Goal: Information Seeking & Learning: Check status

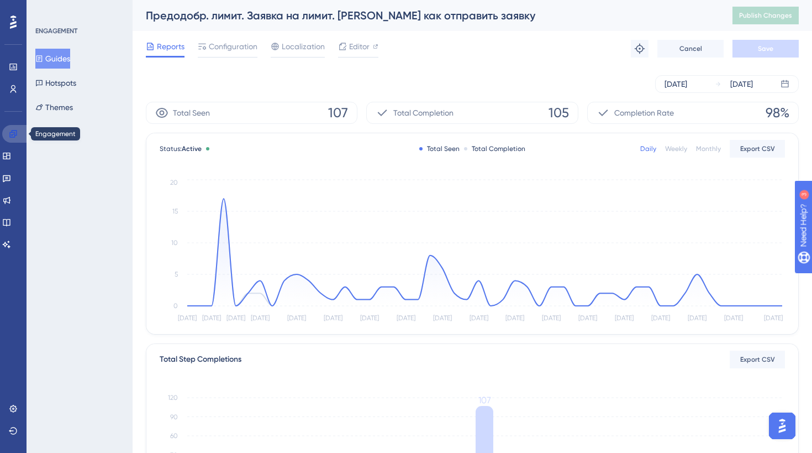
click at [22, 134] on link at bounding box center [15, 134] width 27 height 18
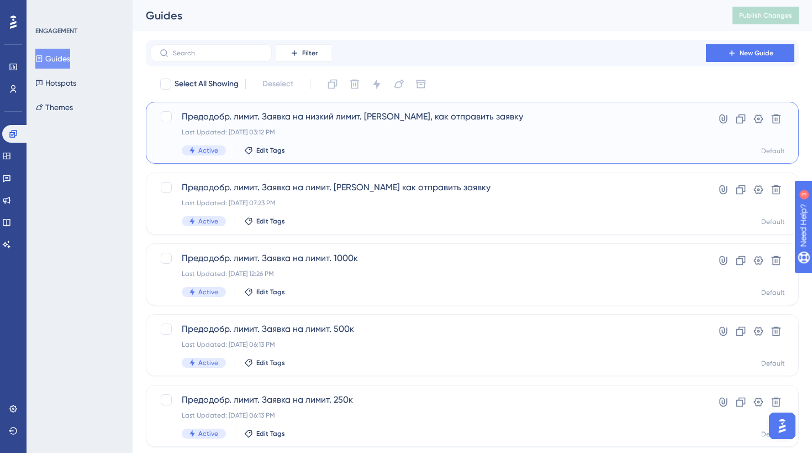
click at [336, 148] on div "Active Edit Tags" at bounding box center [428, 150] width 493 height 10
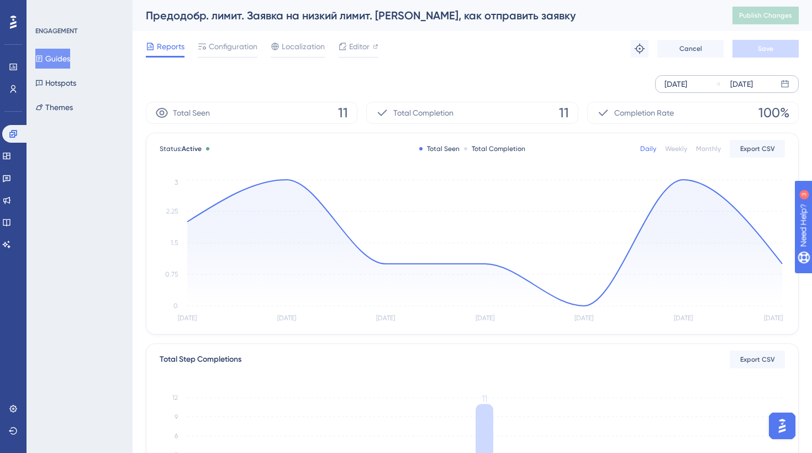
click at [671, 77] on div "[DATE]" at bounding box center [676, 83] width 23 height 13
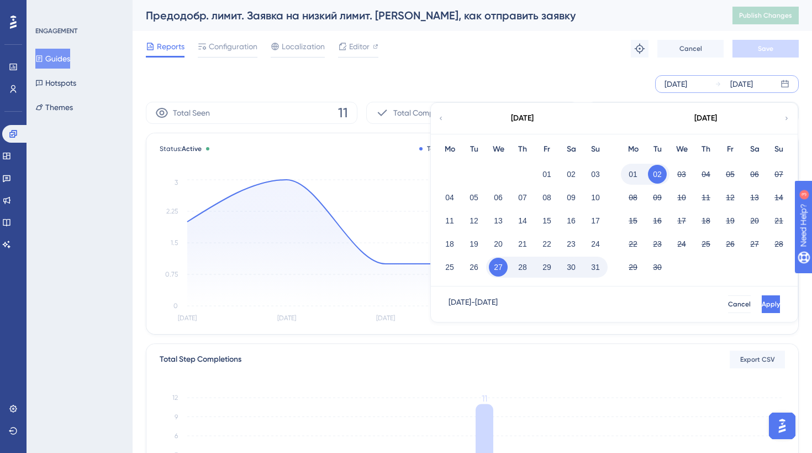
click at [444, 114] on icon at bounding box center [441, 118] width 7 height 10
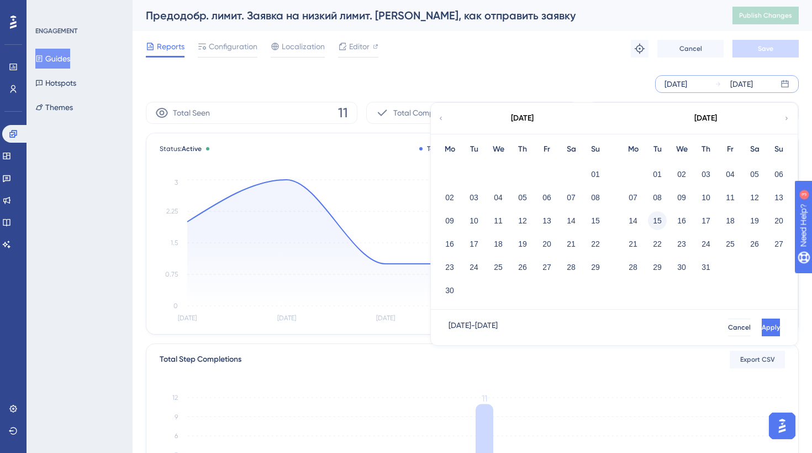
click at [661, 218] on button "15" at bounding box center [657, 220] width 19 height 19
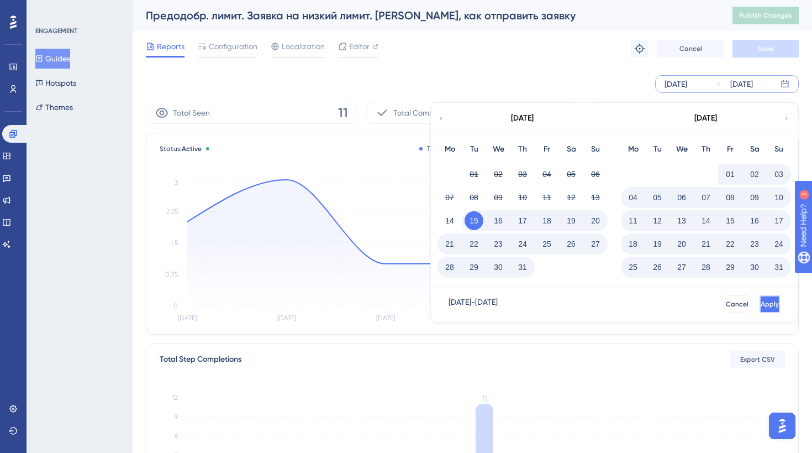
click at [760, 297] on button "Apply" at bounding box center [770, 304] width 20 height 18
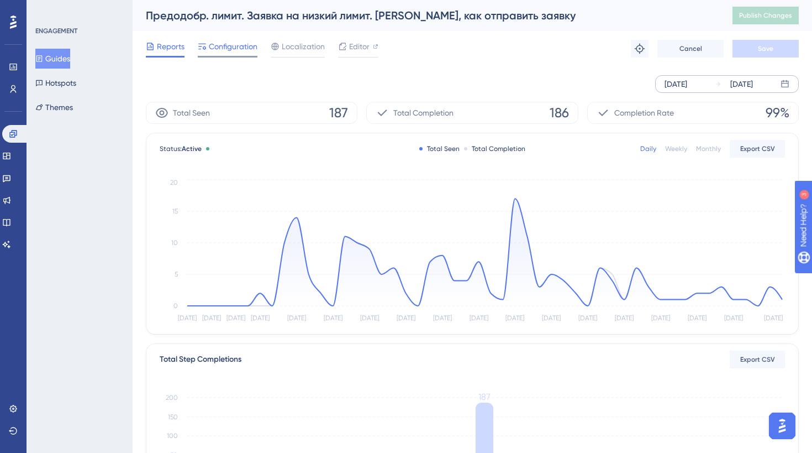
click at [228, 56] on div at bounding box center [228, 57] width 60 height 2
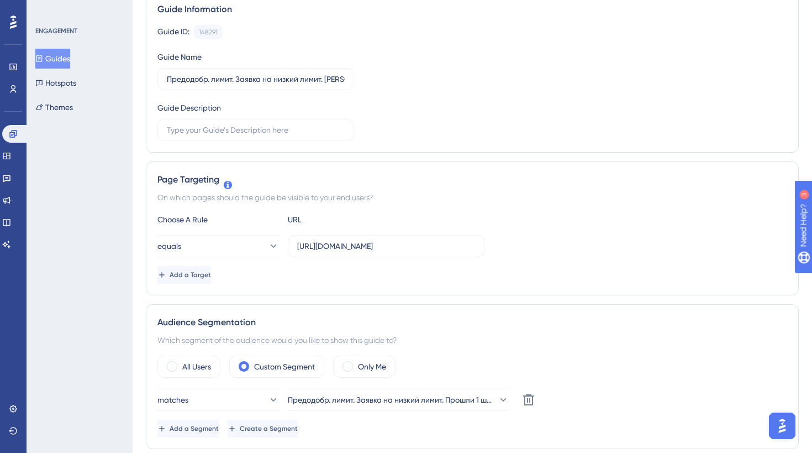
scroll to position [19, 0]
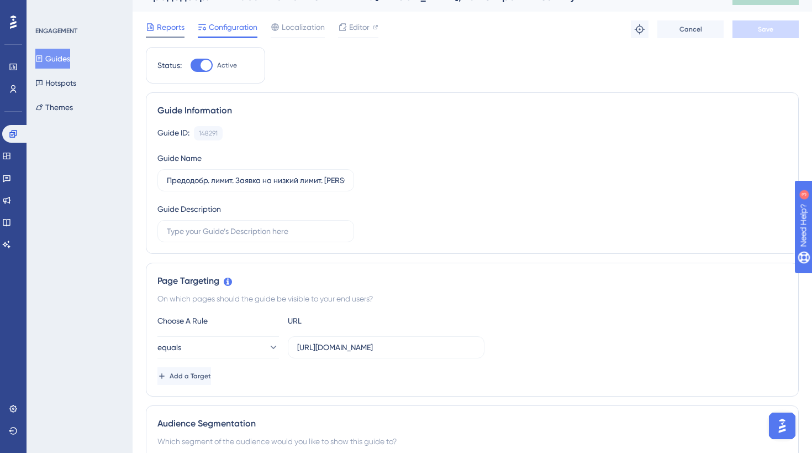
click at [173, 23] on span "Reports" at bounding box center [171, 26] width 28 height 13
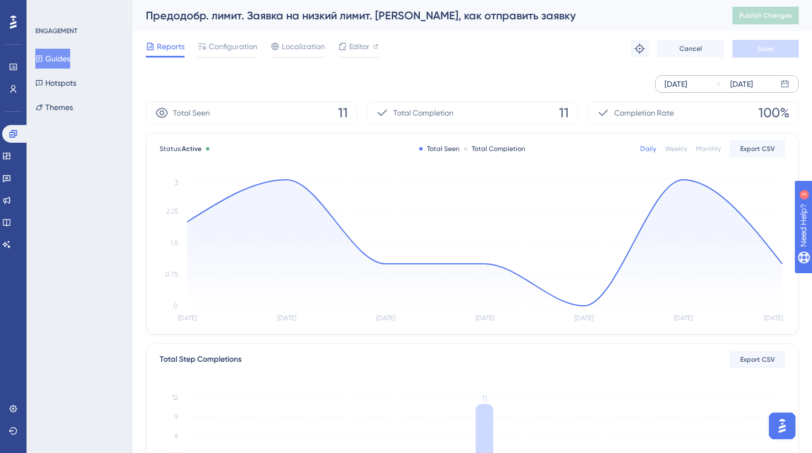
click at [687, 89] on div "[DATE]" at bounding box center [676, 83] width 23 height 13
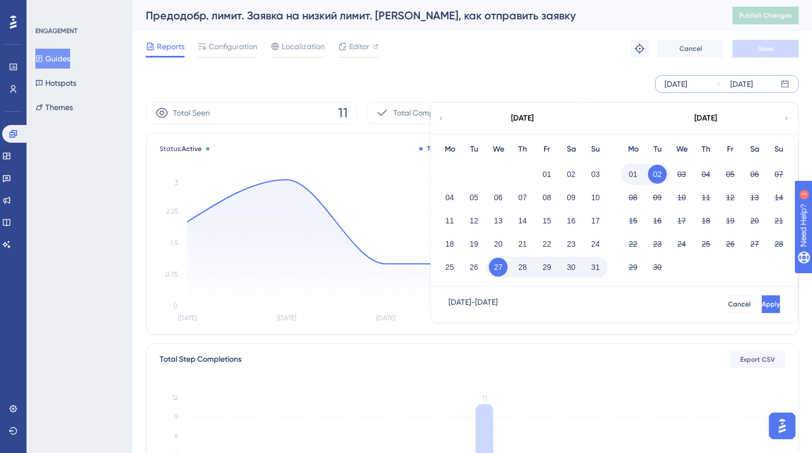
click at [438, 122] on icon at bounding box center [441, 118] width 7 height 10
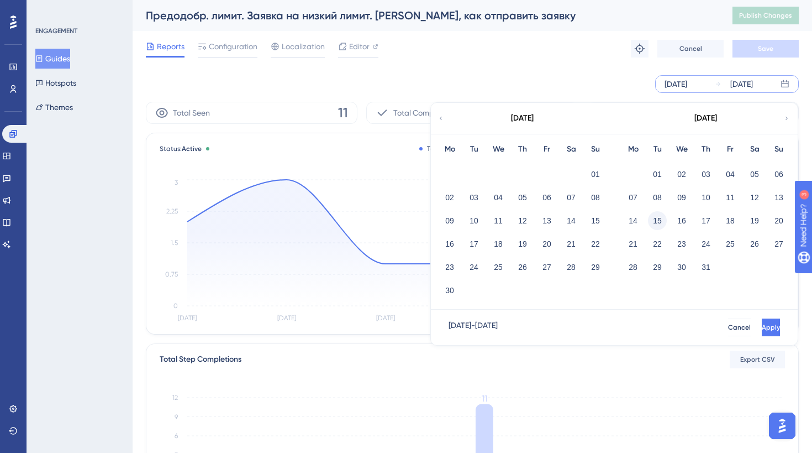
click at [656, 219] on button "15" at bounding box center [657, 220] width 19 height 19
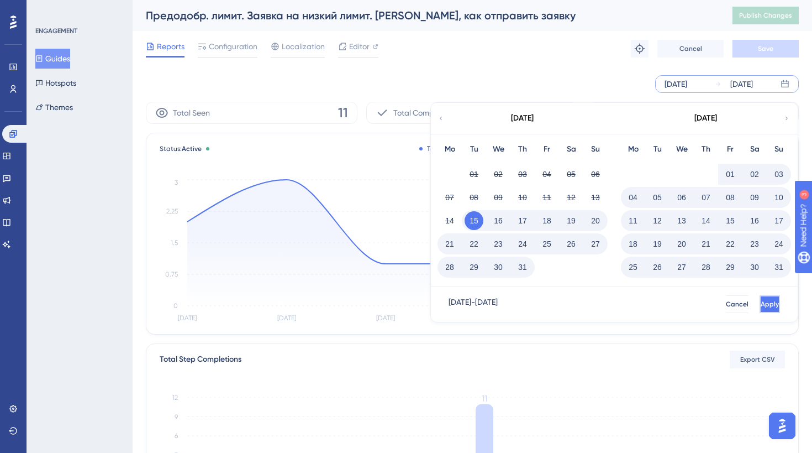
click at [762, 304] on button "Apply" at bounding box center [770, 304] width 20 height 18
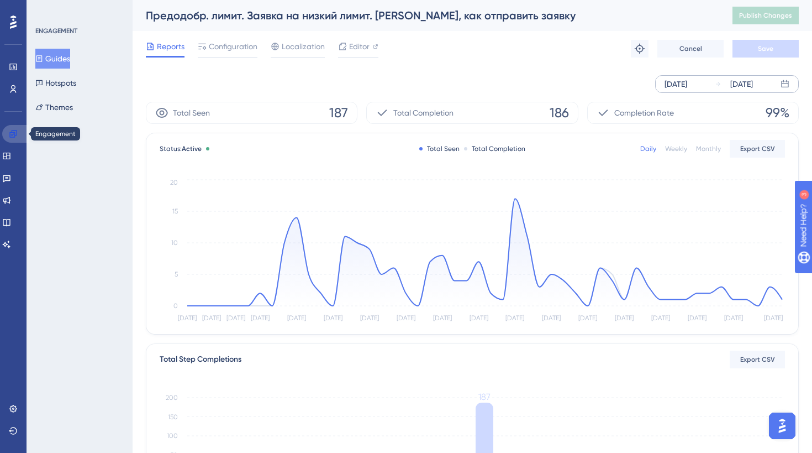
click at [20, 132] on link at bounding box center [15, 134] width 27 height 18
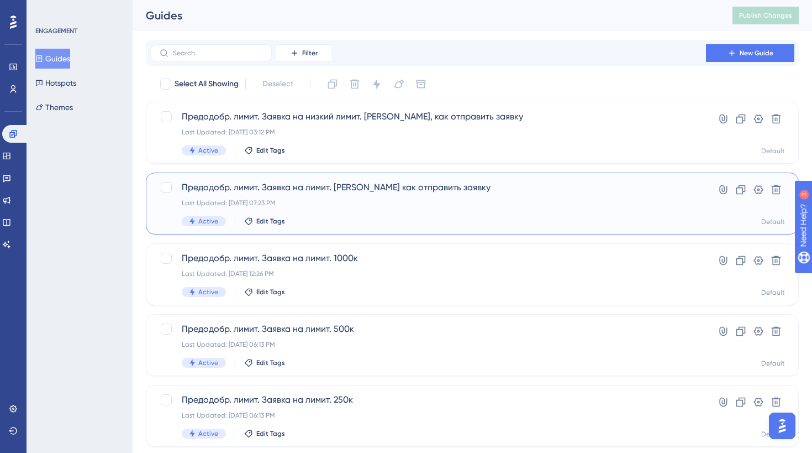
click at [424, 226] on div "Предодобр. лимит. Заявка на лимит. [PERSON_NAME] как отправить заявку Last Upda…" at bounding box center [472, 203] width 653 height 62
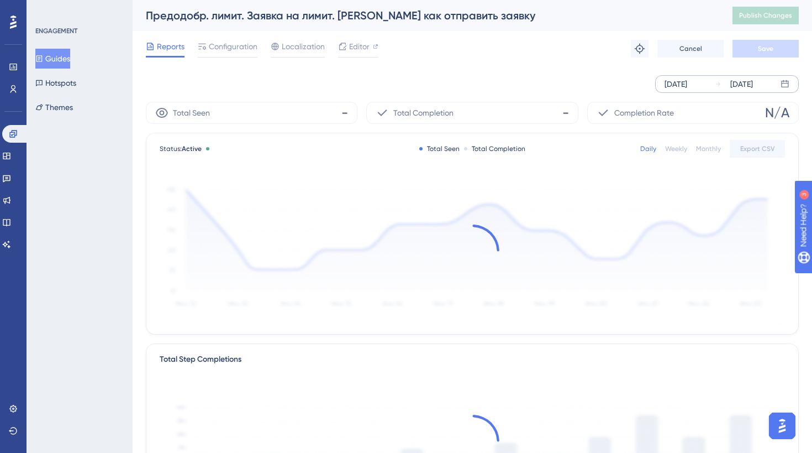
click at [687, 86] on div "[DATE]" at bounding box center [676, 83] width 23 height 13
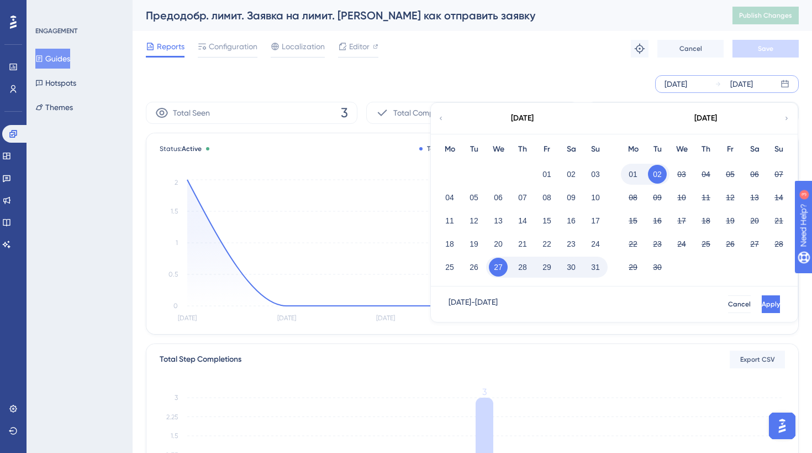
click at [444, 123] on div "[DATE]" at bounding box center [522, 118] width 182 height 31
click at [436, 113] on div "[DATE]" at bounding box center [522, 118] width 182 height 31
click at [438, 117] on icon at bounding box center [441, 118] width 7 height 10
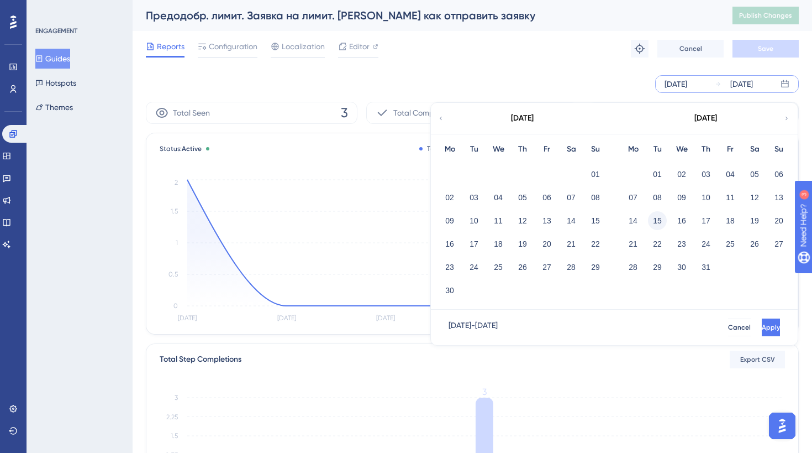
click at [662, 220] on button "15" at bounding box center [657, 220] width 19 height 19
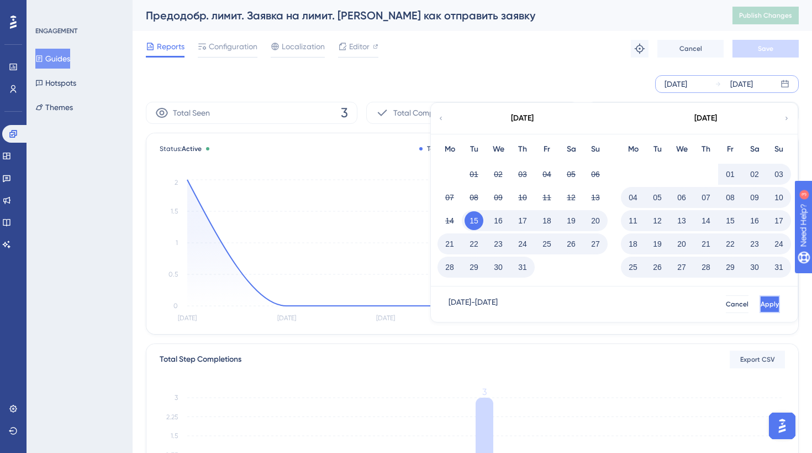
click at [760, 298] on button "Apply" at bounding box center [770, 304] width 20 height 18
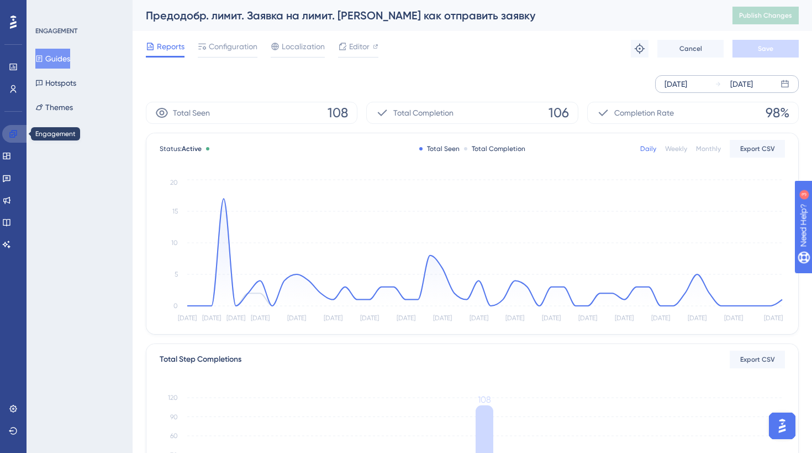
click at [17, 125] on link at bounding box center [15, 134] width 27 height 18
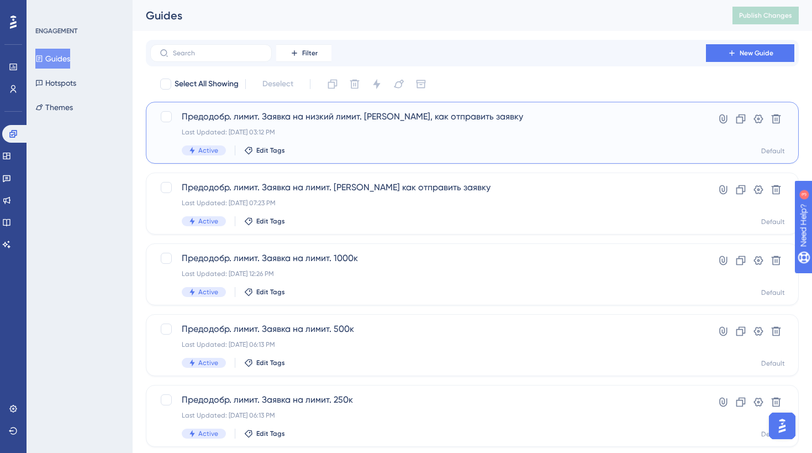
click at [350, 161] on div "Предодобр. лимит. Заявка на низкий лимит. [PERSON_NAME], как отправить заявку L…" at bounding box center [472, 133] width 653 height 62
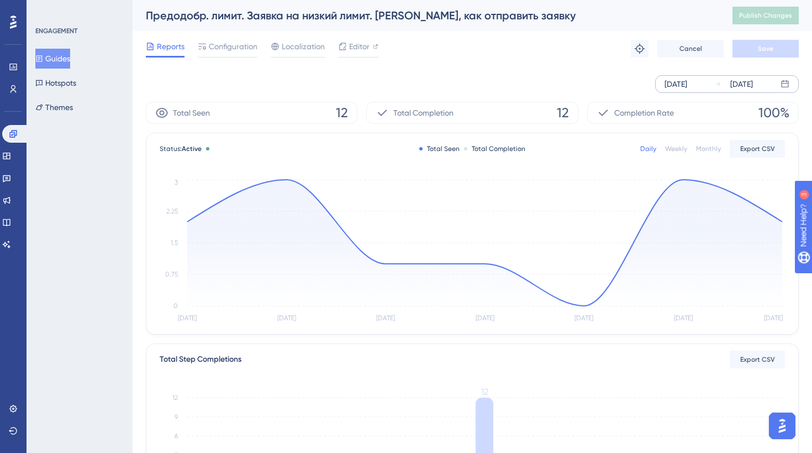
click at [679, 81] on div "[DATE]" at bounding box center [676, 83] width 23 height 13
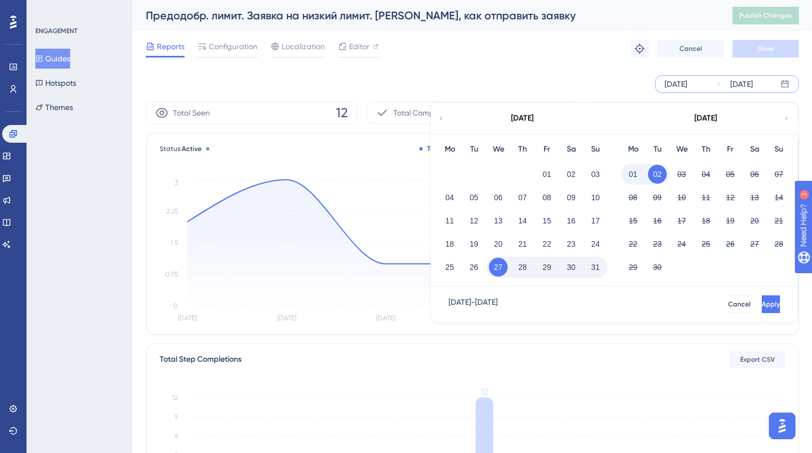
click at [438, 118] on icon at bounding box center [441, 118] width 7 height 10
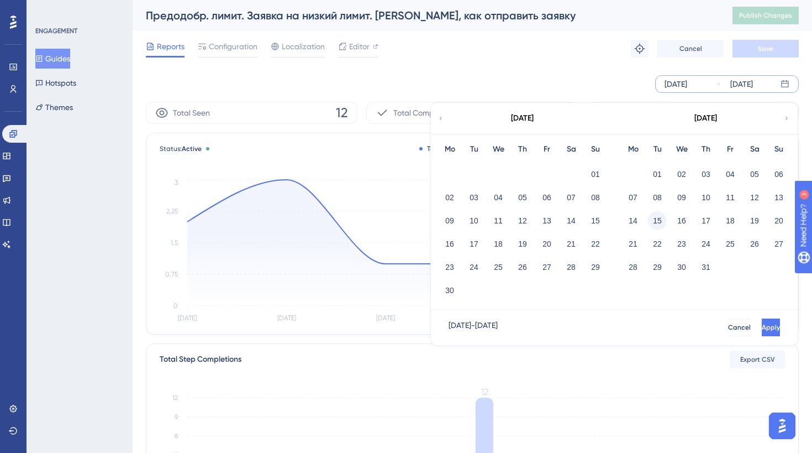
click at [652, 218] on button "15" at bounding box center [657, 220] width 19 height 19
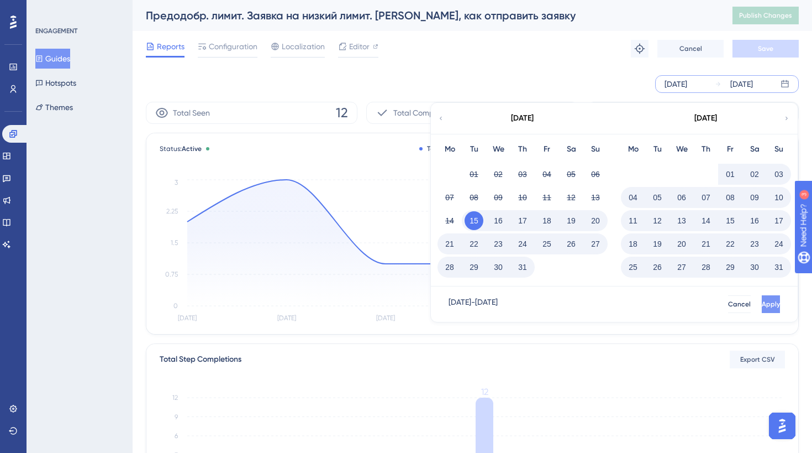
click at [762, 307] on span "Apply" at bounding box center [771, 303] width 18 height 9
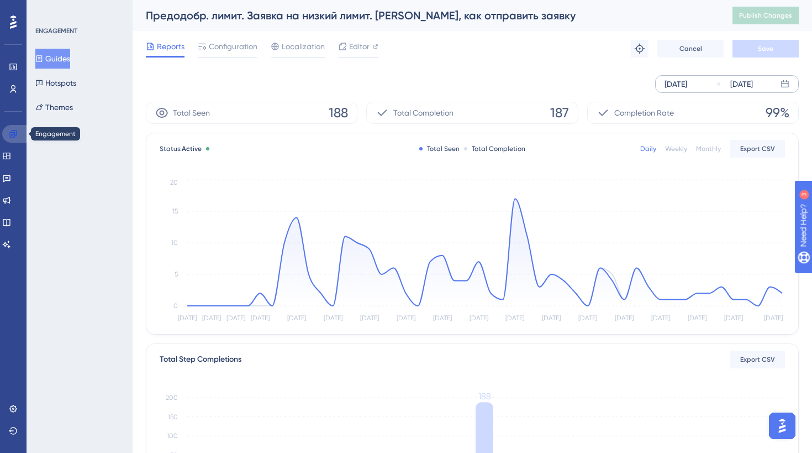
click at [13, 137] on icon at bounding box center [12, 133] width 7 height 7
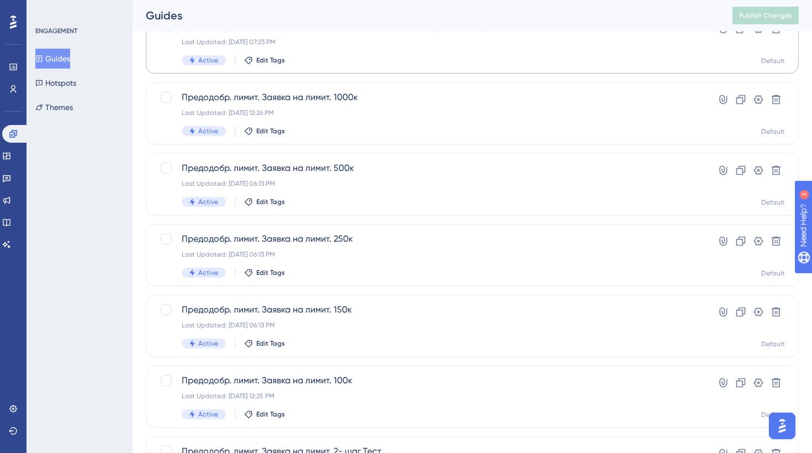
scroll to position [196, 0]
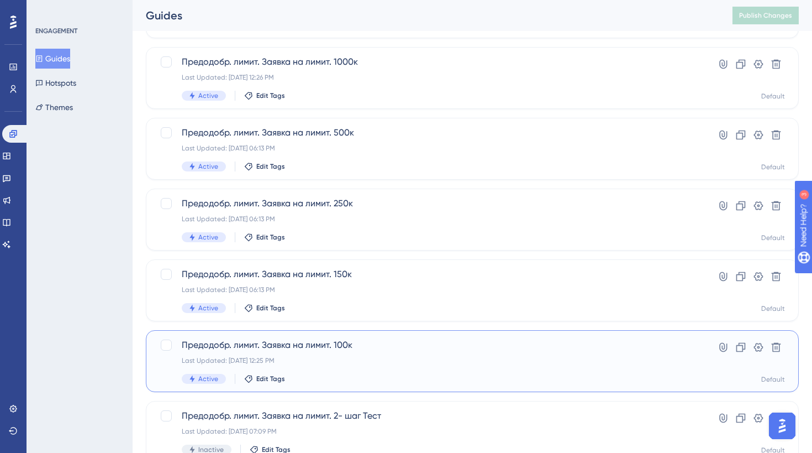
click at [425, 361] on div "Last Updated: [DATE] 12:25 PM" at bounding box center [428, 360] width 493 height 9
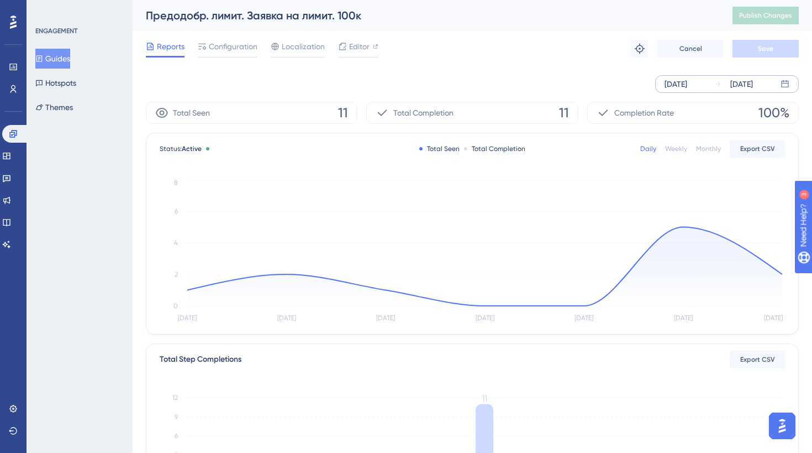
click at [682, 83] on div "[DATE]" at bounding box center [676, 83] width 23 height 13
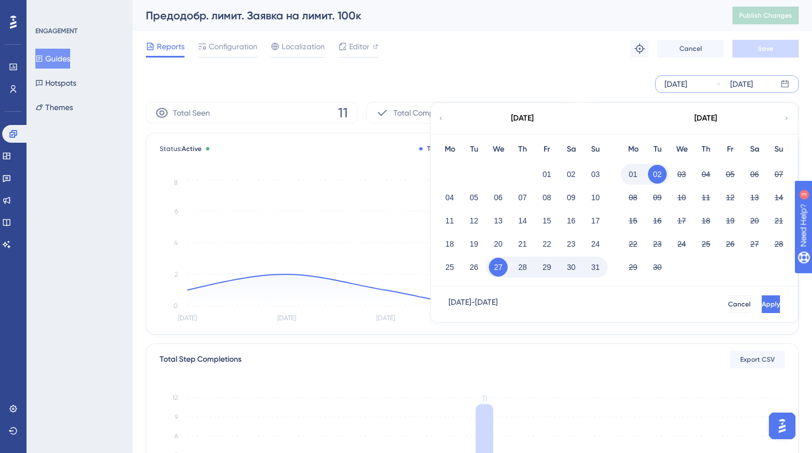
click at [436, 120] on div "[DATE]" at bounding box center [522, 118] width 182 height 31
click at [444, 116] on div "[DATE]" at bounding box center [522, 118] width 182 height 31
click at [448, 124] on div "[DATE]" at bounding box center [522, 118] width 182 height 31
click at [440, 117] on icon at bounding box center [441, 118] width 7 height 10
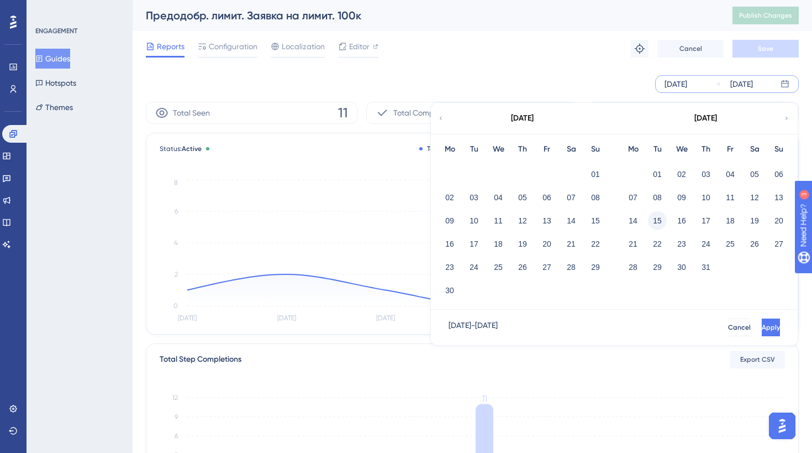
click at [658, 220] on button "15" at bounding box center [657, 220] width 19 height 19
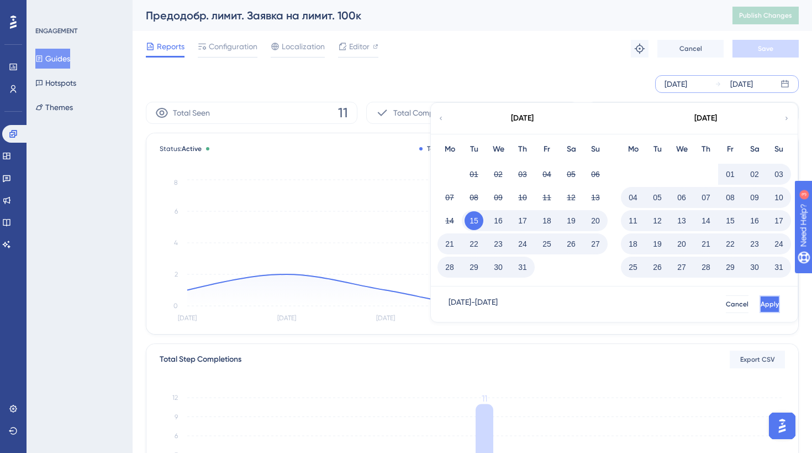
click at [760, 297] on button "Apply" at bounding box center [770, 304] width 20 height 18
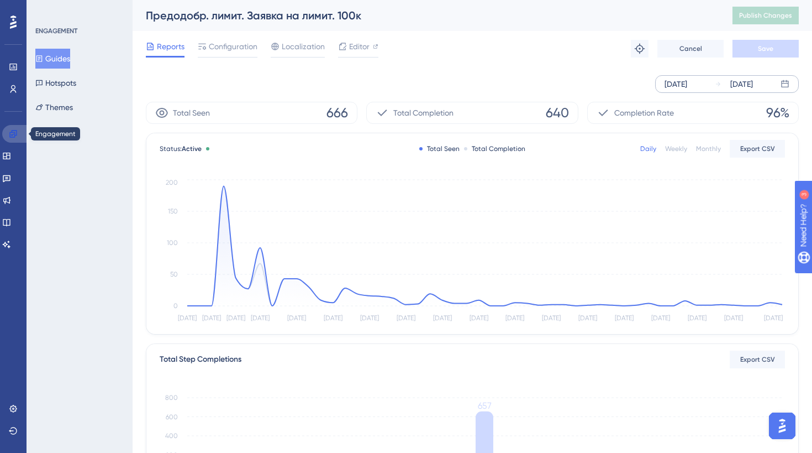
click at [20, 135] on link at bounding box center [15, 134] width 27 height 18
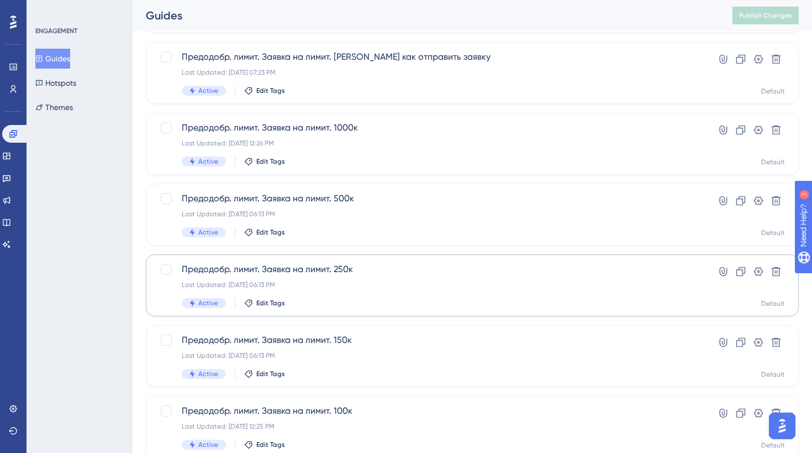
scroll to position [289, 0]
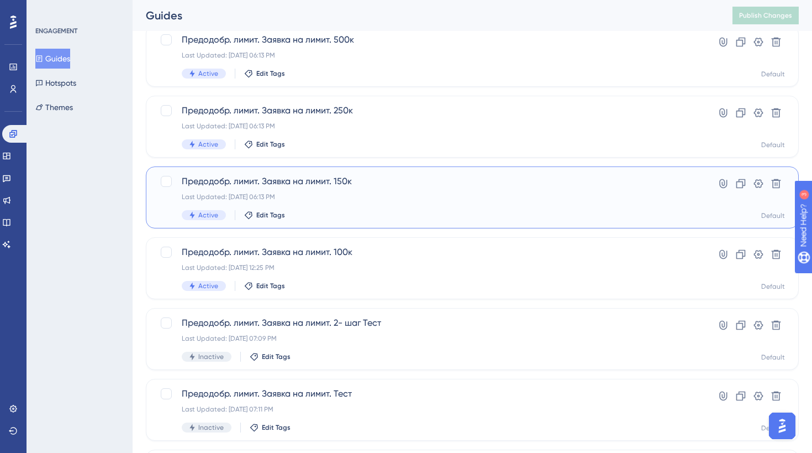
click at [391, 215] on div "Active Edit Tags" at bounding box center [428, 215] width 493 height 10
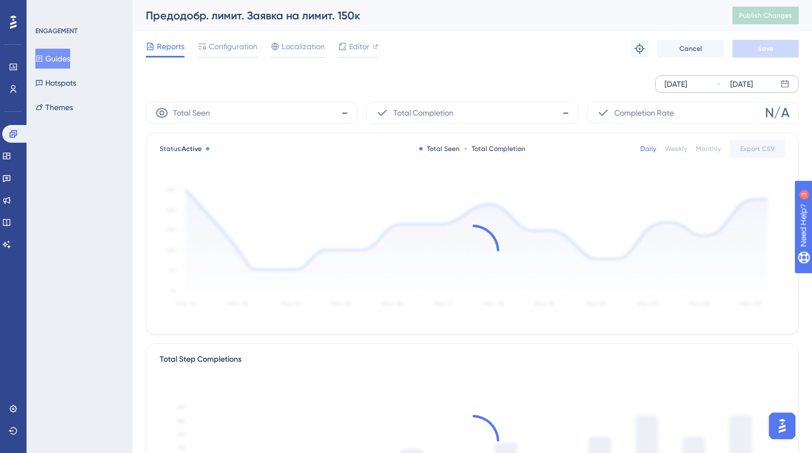
click at [687, 80] on div "[DATE]" at bounding box center [676, 83] width 23 height 13
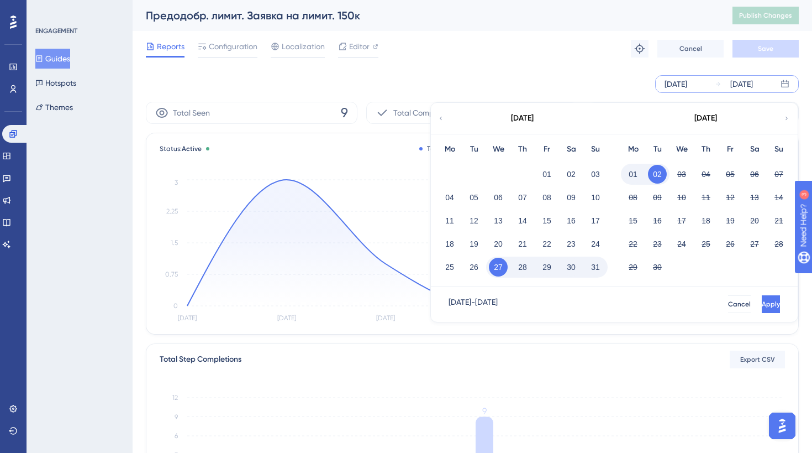
click at [440, 122] on icon at bounding box center [441, 118] width 7 height 10
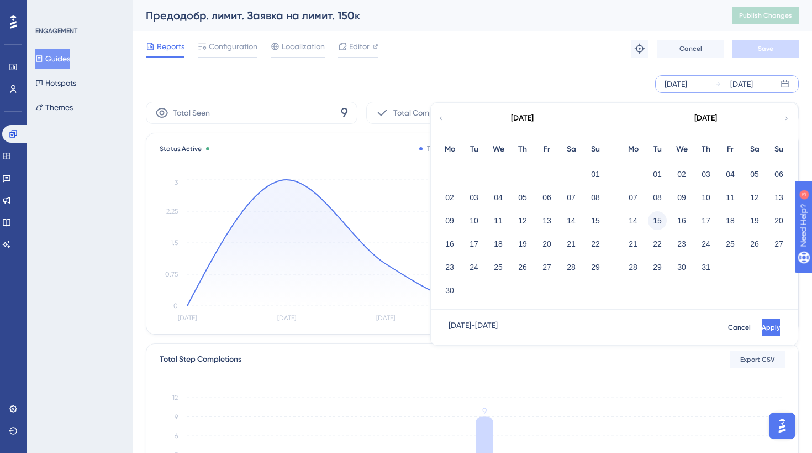
click at [659, 220] on button "15" at bounding box center [657, 220] width 19 height 19
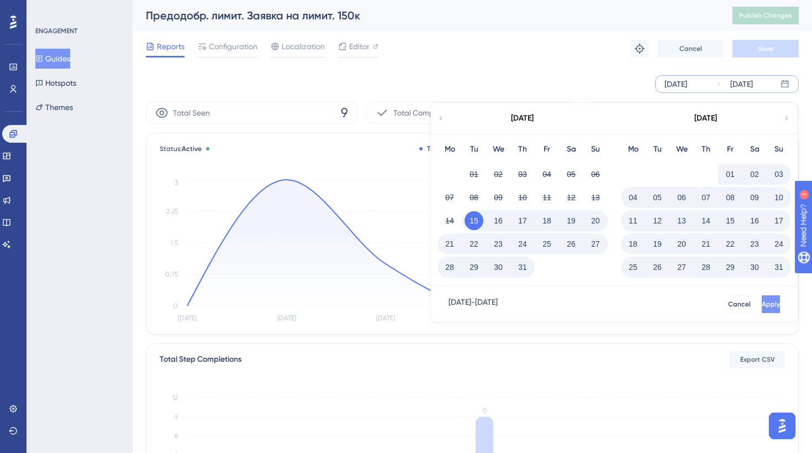
click at [762, 303] on span "Apply" at bounding box center [771, 303] width 18 height 9
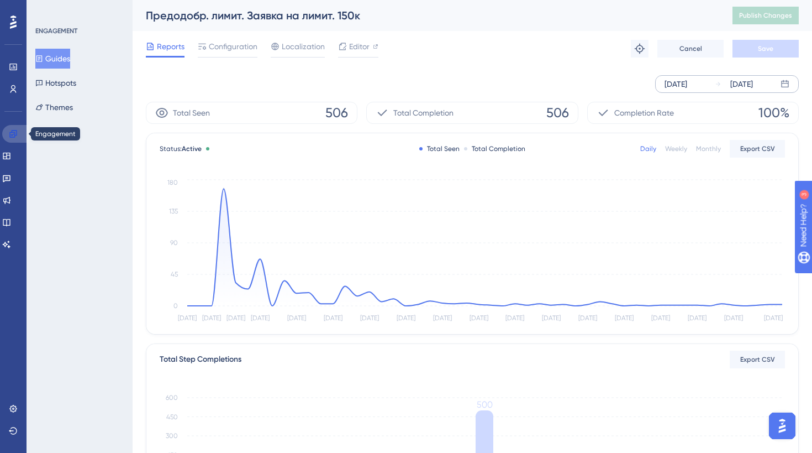
click at [15, 134] on icon at bounding box center [13, 133] width 9 height 9
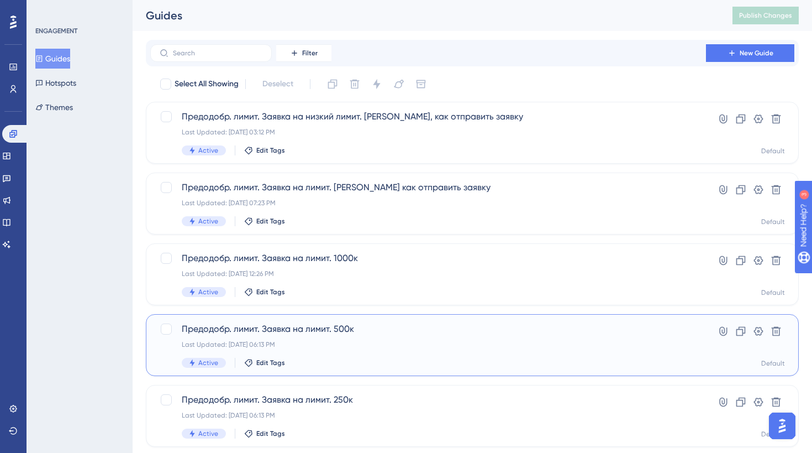
click at [364, 343] on div "Last Updated: [DATE] 06:13 PM" at bounding box center [428, 344] width 493 height 9
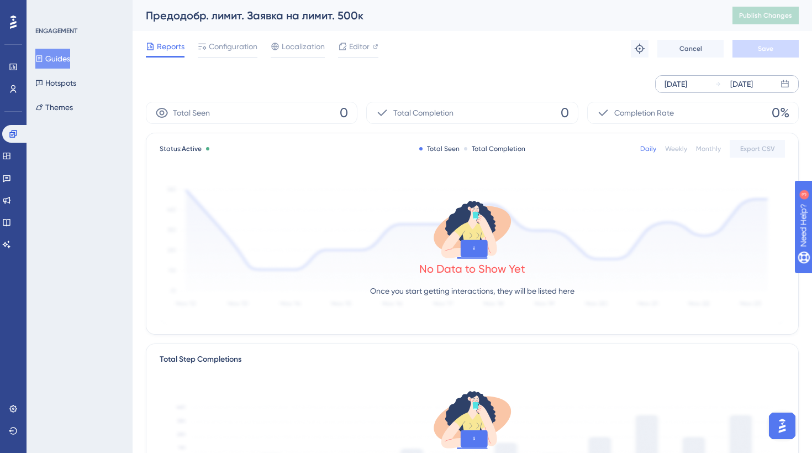
click at [719, 83] on icon at bounding box center [718, 84] width 7 height 7
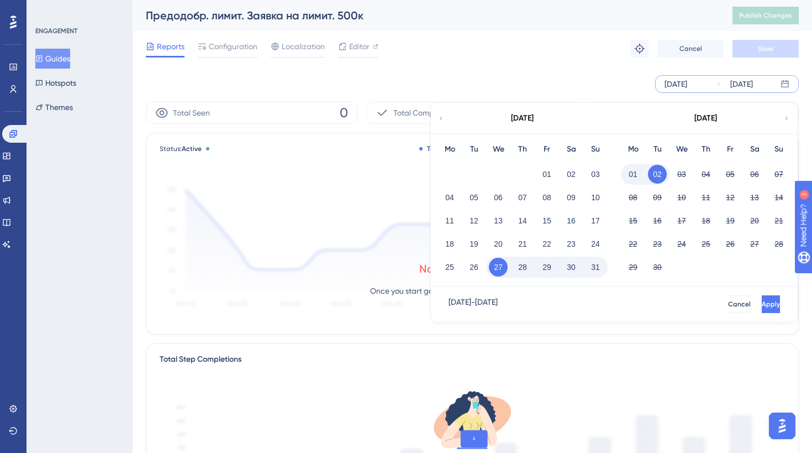
click at [446, 115] on div "[DATE]" at bounding box center [522, 118] width 182 height 31
click at [442, 119] on icon at bounding box center [441, 118] width 7 height 10
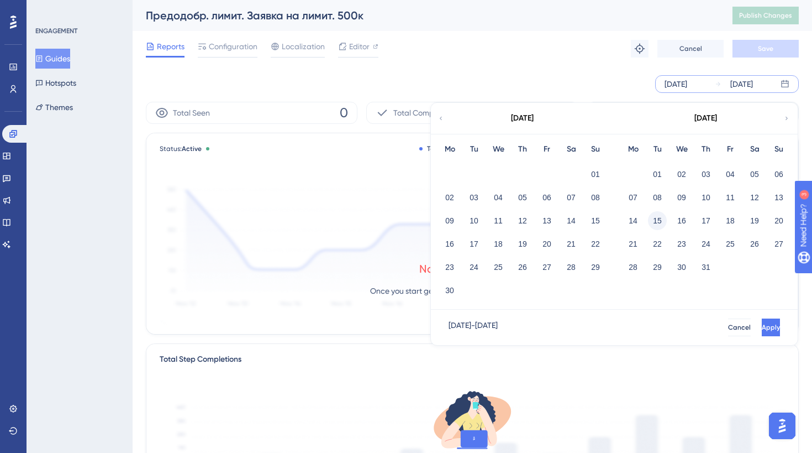
click at [658, 225] on button "15" at bounding box center [657, 220] width 19 height 19
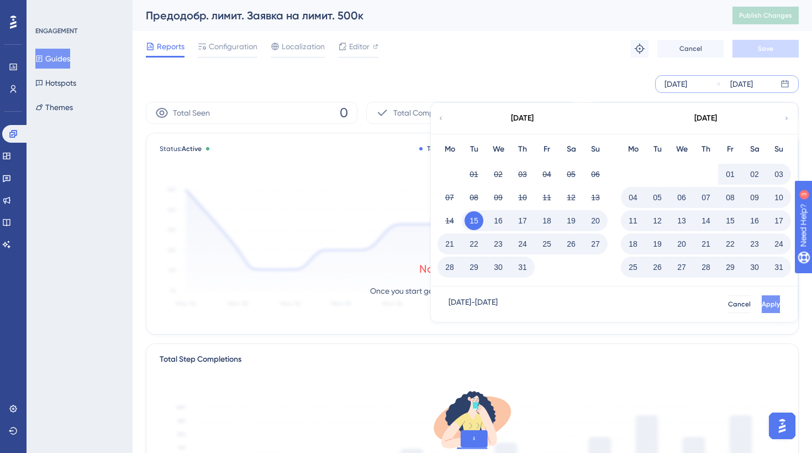
click at [762, 298] on button "Apply" at bounding box center [771, 304] width 18 height 18
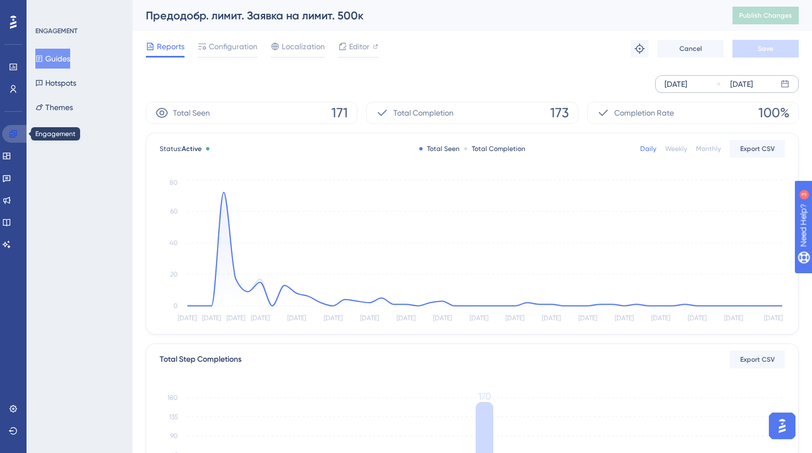
click at [13, 126] on link at bounding box center [15, 134] width 27 height 18
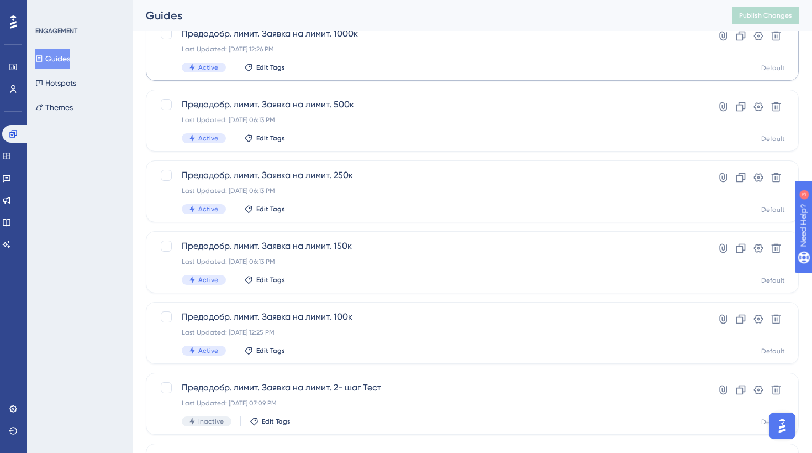
scroll to position [257, 0]
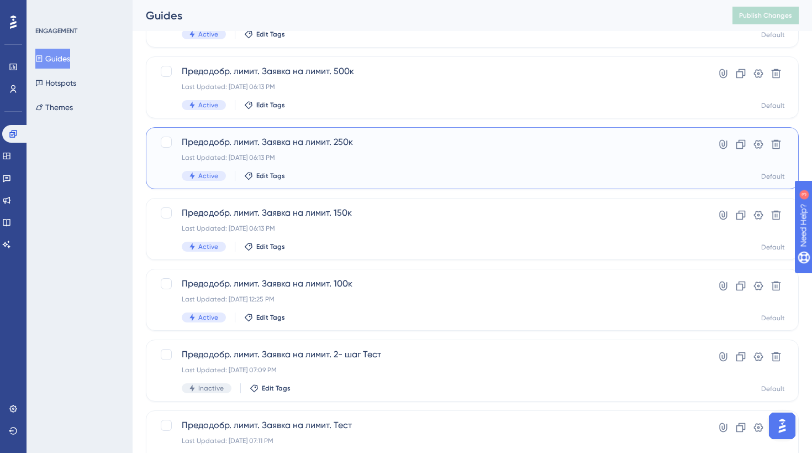
click at [353, 169] on div "Предодобр. лимит. Заявка на лимит. 250к Last Updated: [DATE] 06:13 PM Active Ed…" at bounding box center [428, 157] width 493 height 45
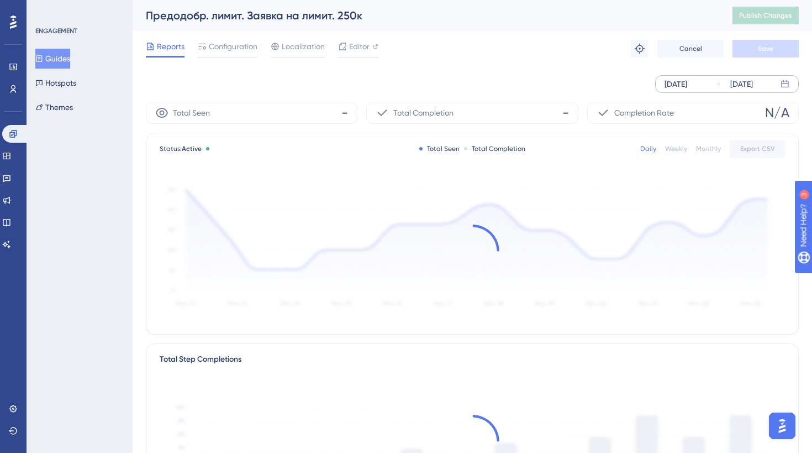
click at [687, 86] on div "[DATE]" at bounding box center [676, 83] width 23 height 13
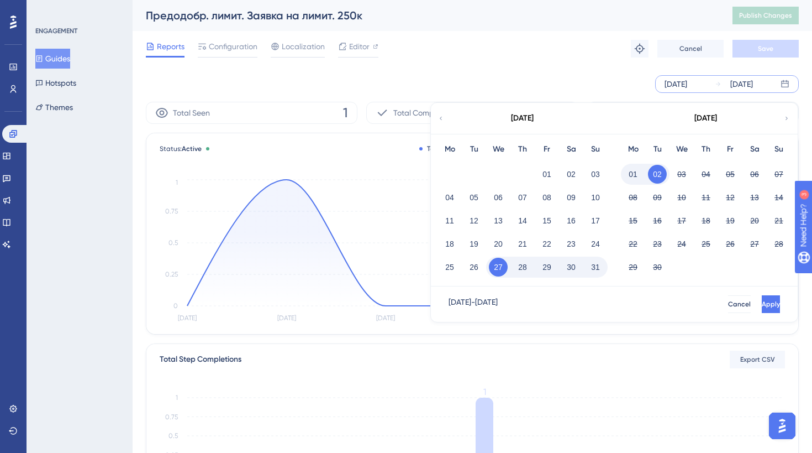
click at [441, 114] on icon at bounding box center [441, 118] width 7 height 10
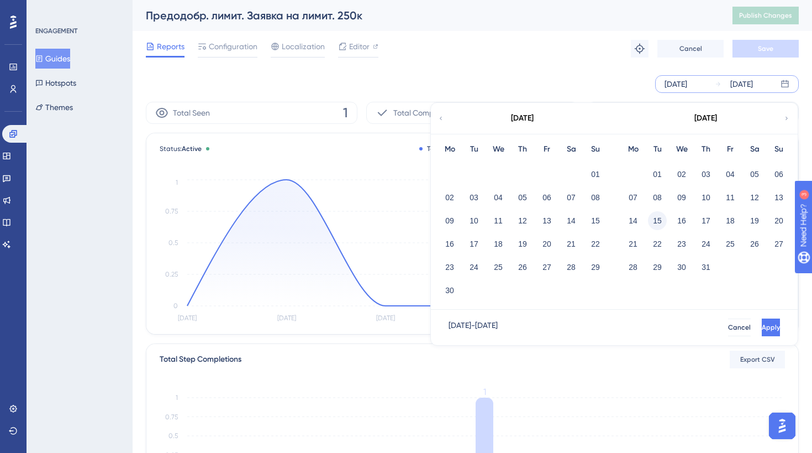
click at [655, 216] on button "15" at bounding box center [657, 220] width 19 height 19
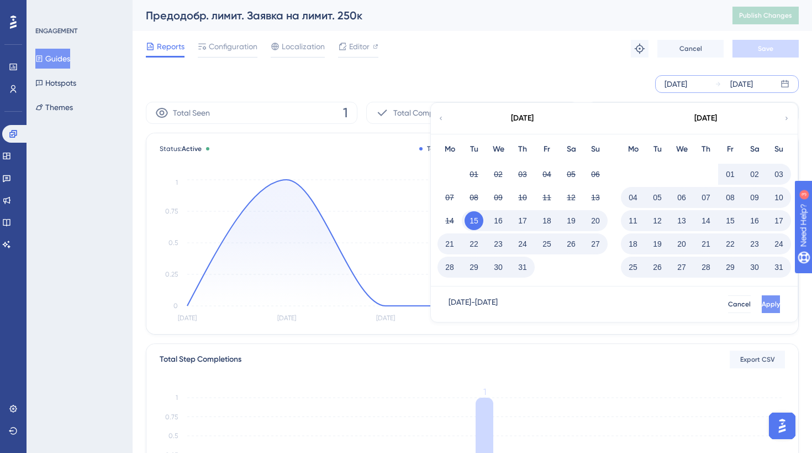
click at [762, 312] on button "Apply" at bounding box center [771, 304] width 18 height 18
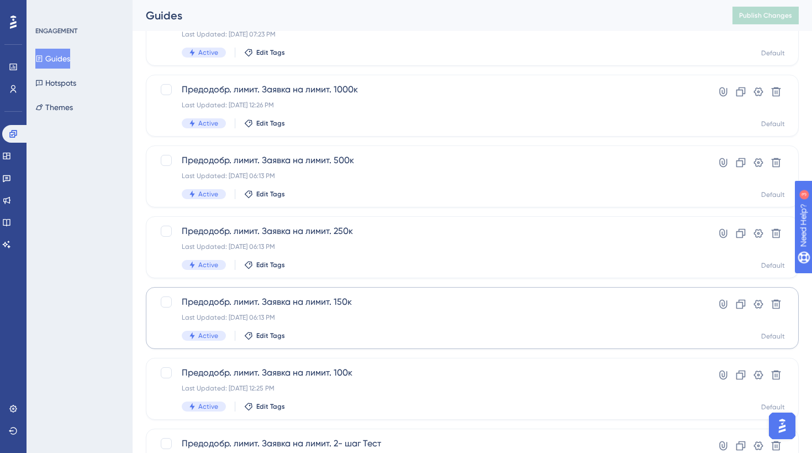
scroll to position [143, 0]
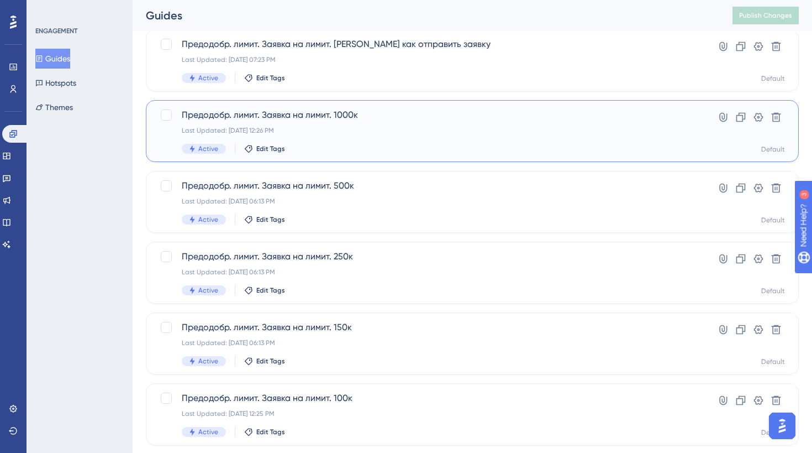
click at [381, 153] on div "Active Edit Tags" at bounding box center [428, 149] width 493 height 10
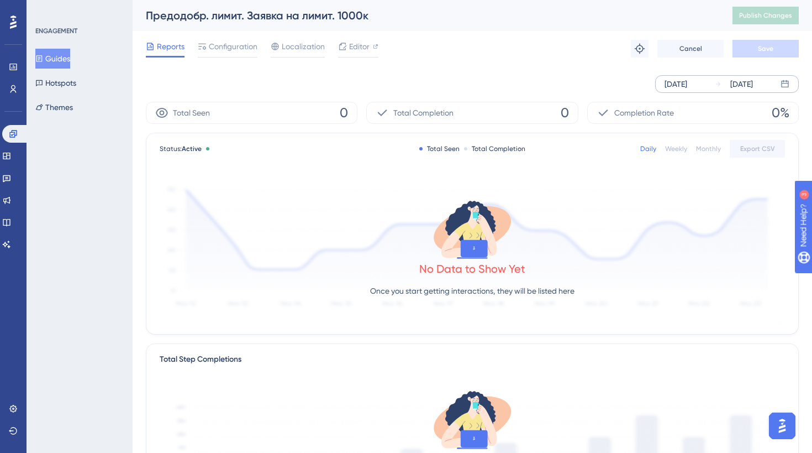
click at [707, 86] on div "[DATE] [DATE]" at bounding box center [727, 84] width 144 height 18
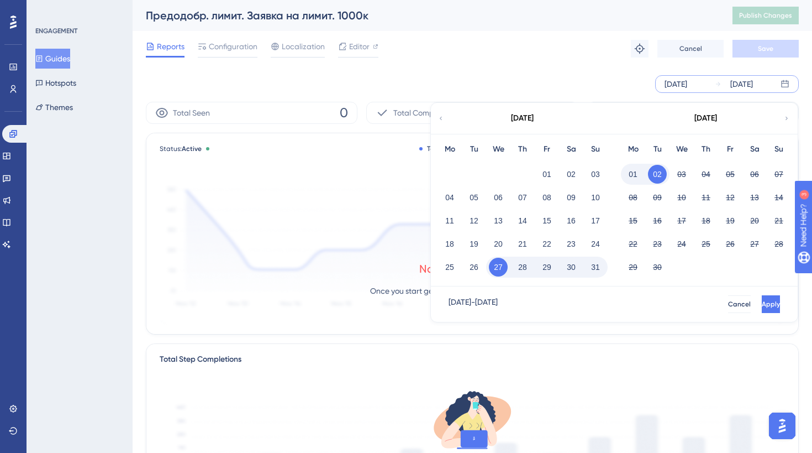
click at [439, 118] on icon at bounding box center [441, 118] width 7 height 10
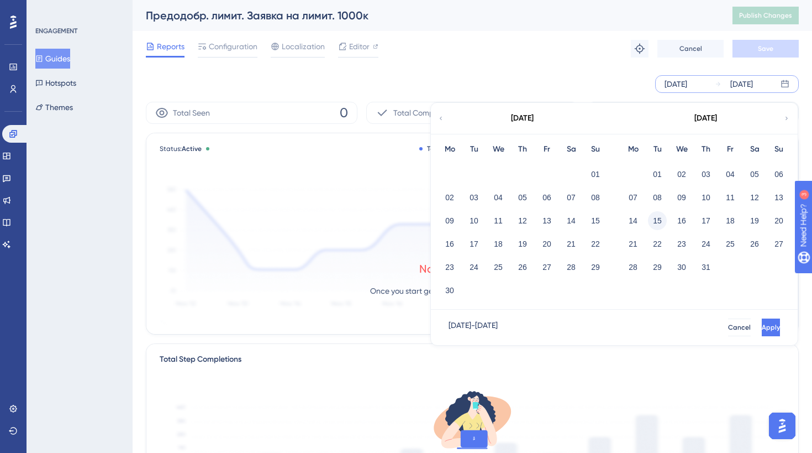
click at [662, 218] on button "15" at bounding box center [657, 220] width 19 height 19
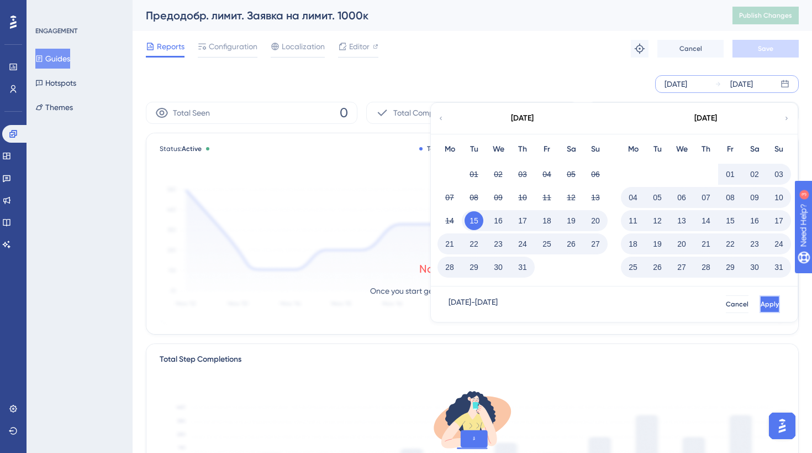
click at [760, 297] on button "Apply" at bounding box center [770, 304] width 20 height 18
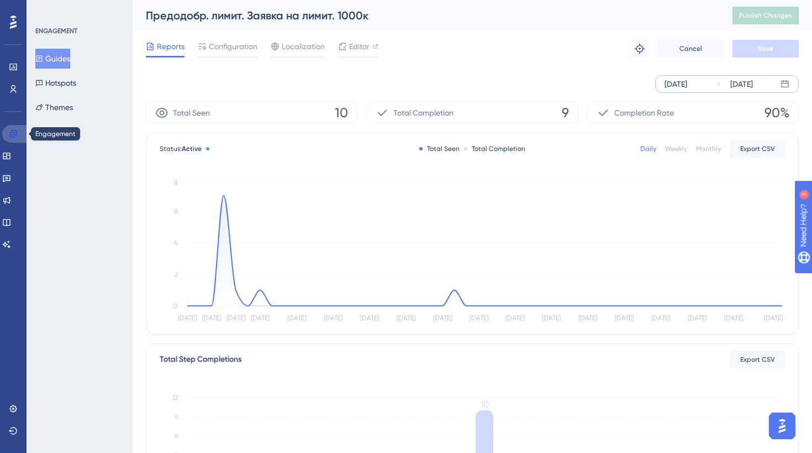
click at [23, 138] on link at bounding box center [15, 134] width 27 height 18
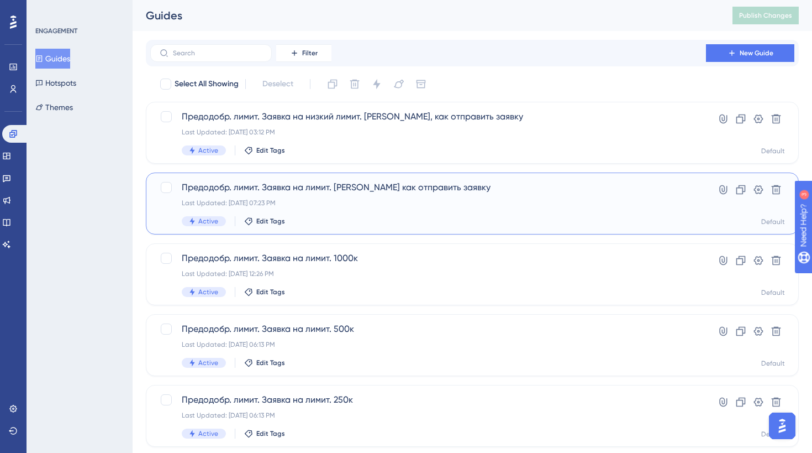
click at [348, 201] on div "Last Updated: [DATE] 07:23 PM" at bounding box center [428, 202] width 493 height 9
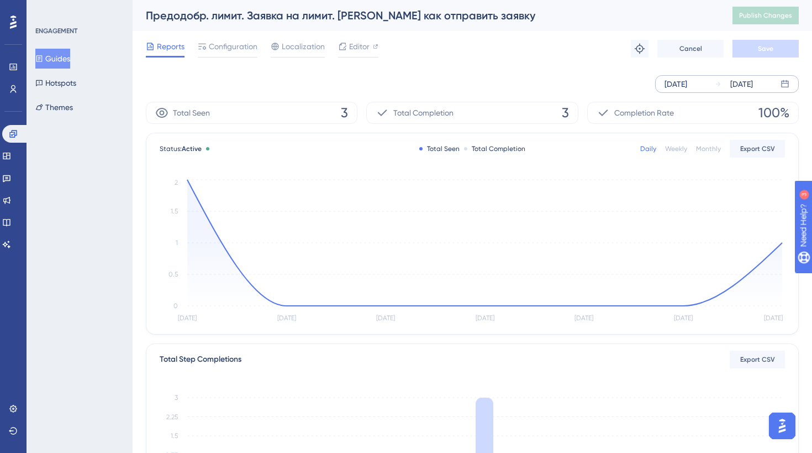
click at [736, 75] on div "[DATE] [DATE]" at bounding box center [727, 84] width 144 height 18
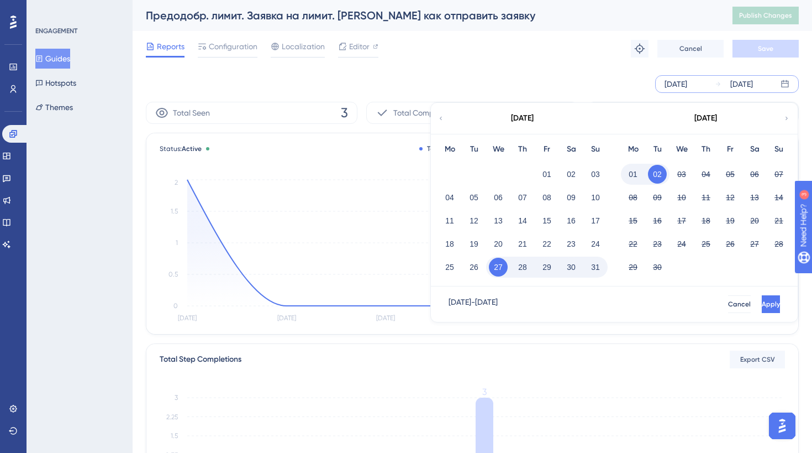
click at [444, 117] on icon at bounding box center [441, 118] width 7 height 10
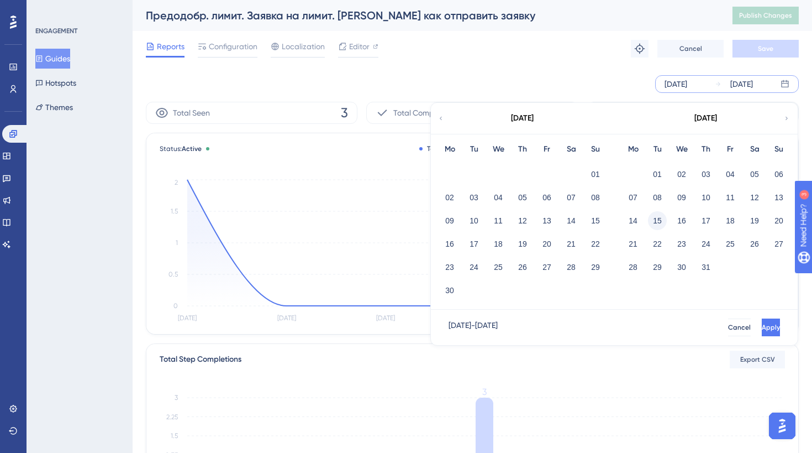
click at [661, 222] on button "15" at bounding box center [657, 220] width 19 height 19
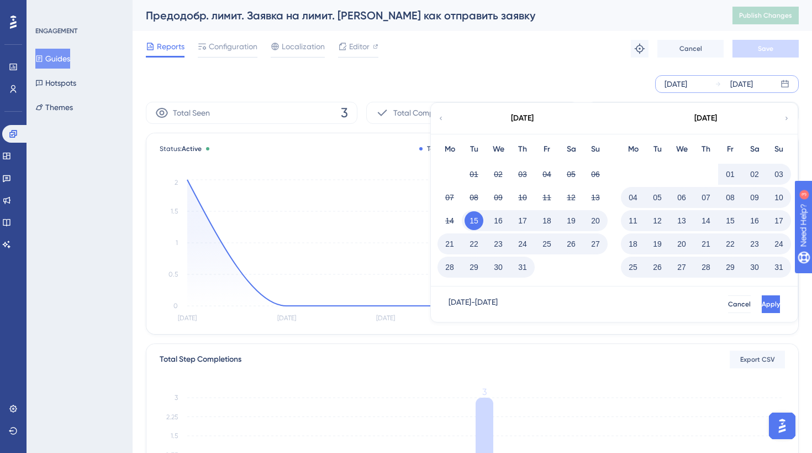
click at [754, 293] on div "[DATE] - [DATE] Cancel Apply" at bounding box center [614, 303] width 367 height 35
click at [761, 299] on span "Apply" at bounding box center [770, 303] width 18 height 9
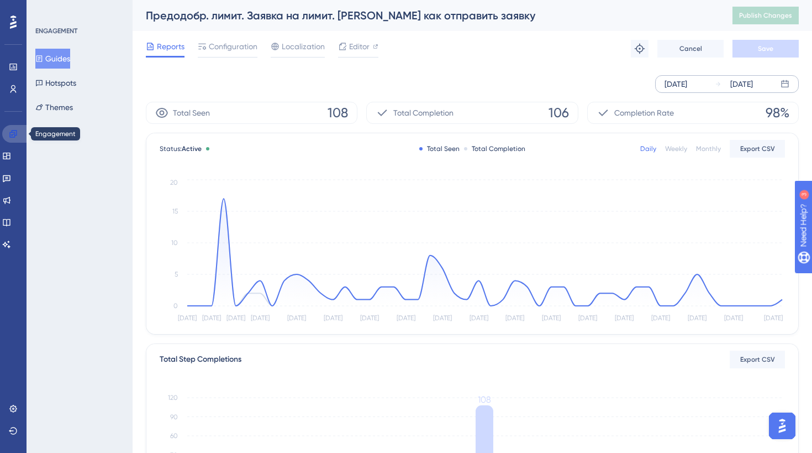
click at [13, 128] on link at bounding box center [15, 134] width 27 height 18
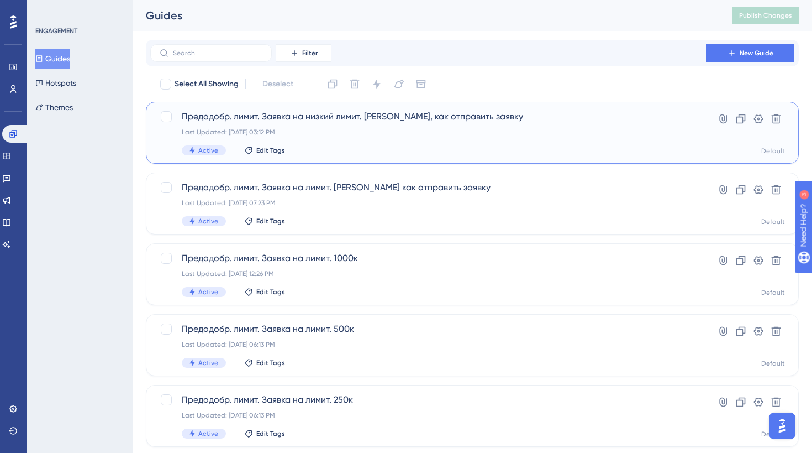
click at [382, 157] on div "Предодобр. лимит. Заявка на низкий лимит. [PERSON_NAME], как отправить заявку L…" at bounding box center [472, 133] width 653 height 62
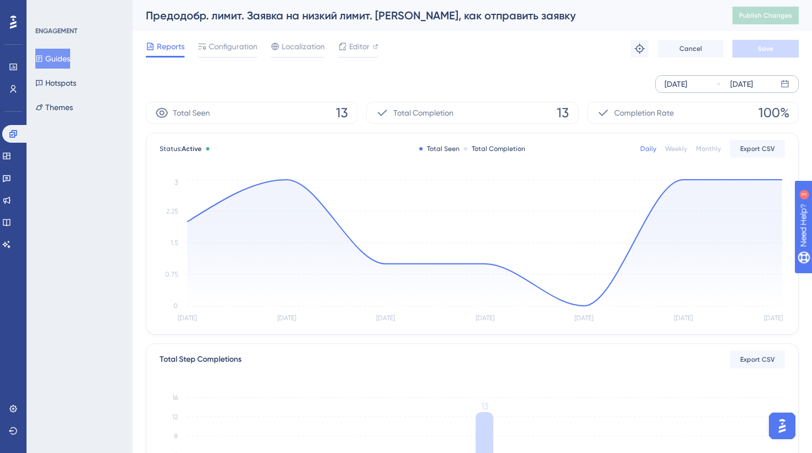
click at [687, 86] on div "[DATE]" at bounding box center [676, 83] width 23 height 13
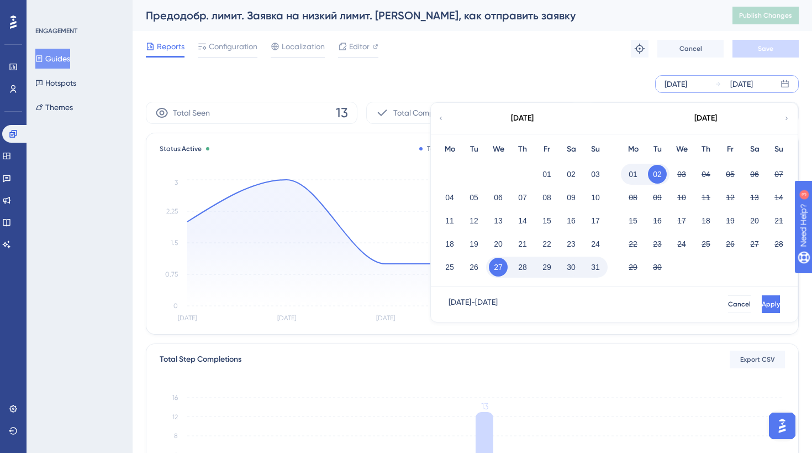
click at [442, 125] on div "[DATE]" at bounding box center [522, 118] width 182 height 31
click at [446, 117] on div "[DATE]" at bounding box center [522, 118] width 182 height 31
click at [441, 117] on icon at bounding box center [441, 118] width 2 height 3
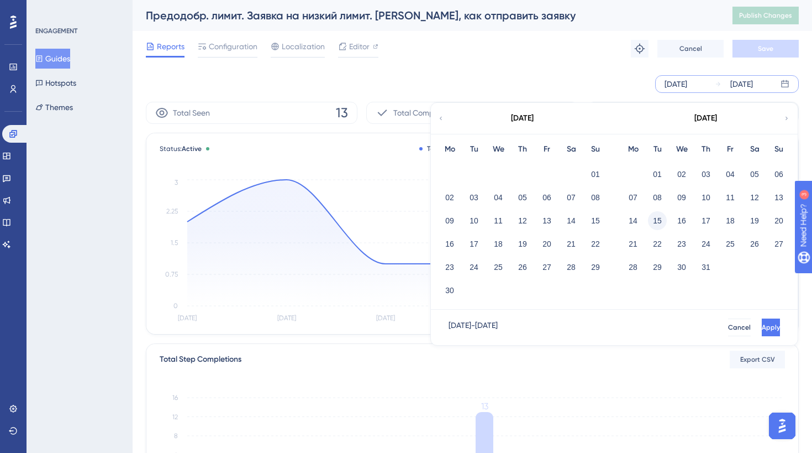
click at [653, 222] on button "15" at bounding box center [657, 220] width 19 height 19
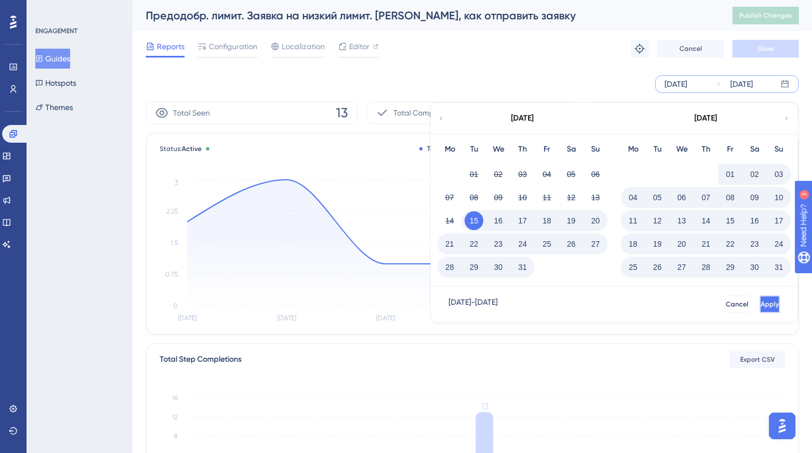
click at [760, 297] on button "Apply" at bounding box center [770, 304] width 20 height 18
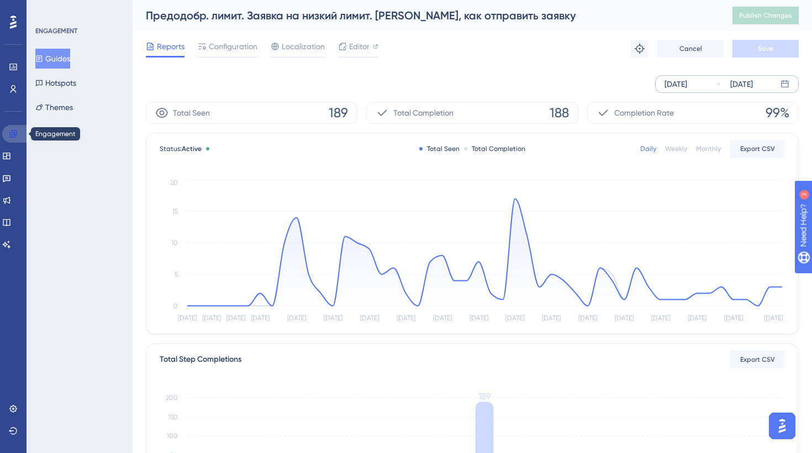
click at [18, 135] on link at bounding box center [15, 134] width 27 height 18
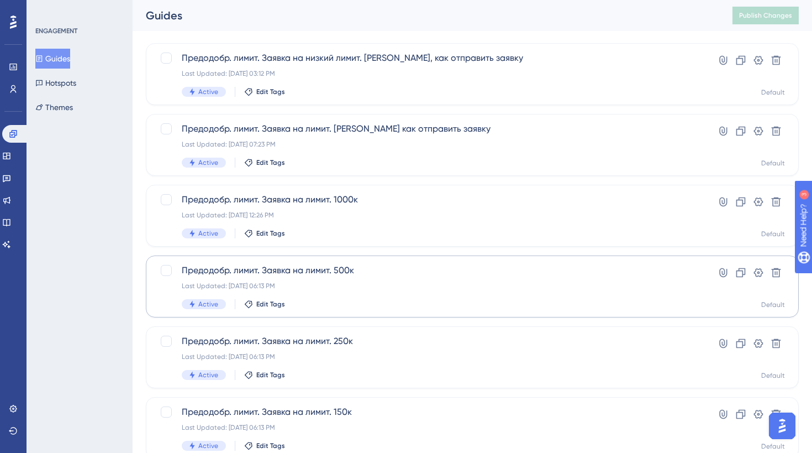
scroll to position [61, 0]
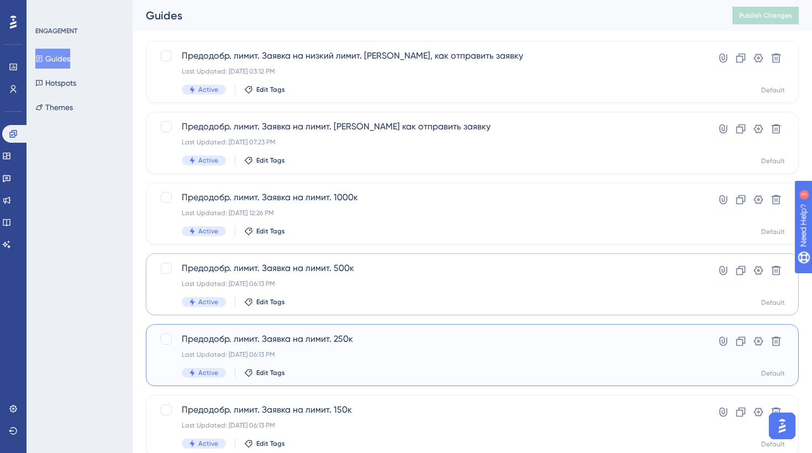
click at [357, 336] on span "Предодобр. лимит. Заявка на лимит. 250к" at bounding box center [428, 338] width 493 height 13
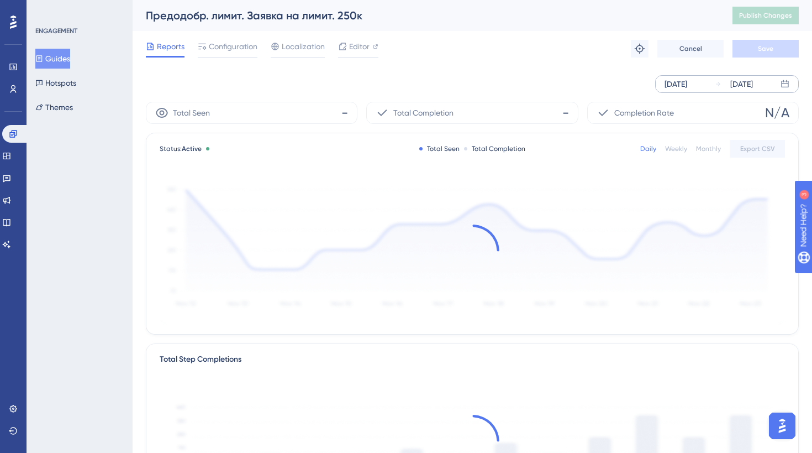
click at [687, 80] on div "[DATE]" at bounding box center [676, 83] width 23 height 13
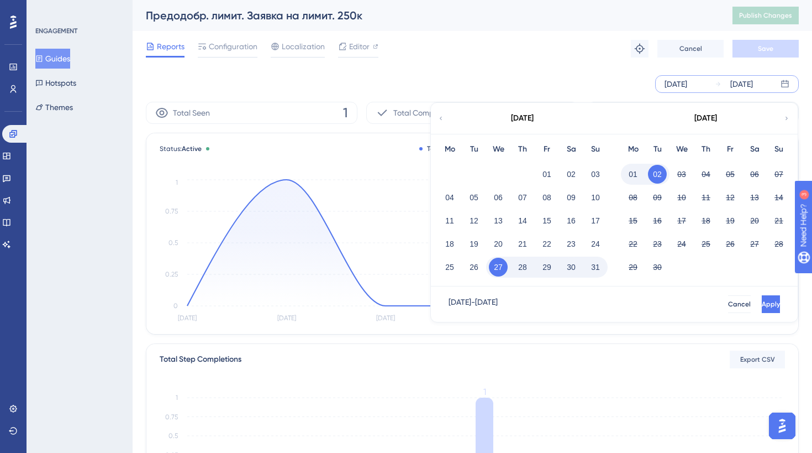
click at [443, 122] on icon at bounding box center [441, 118] width 7 height 10
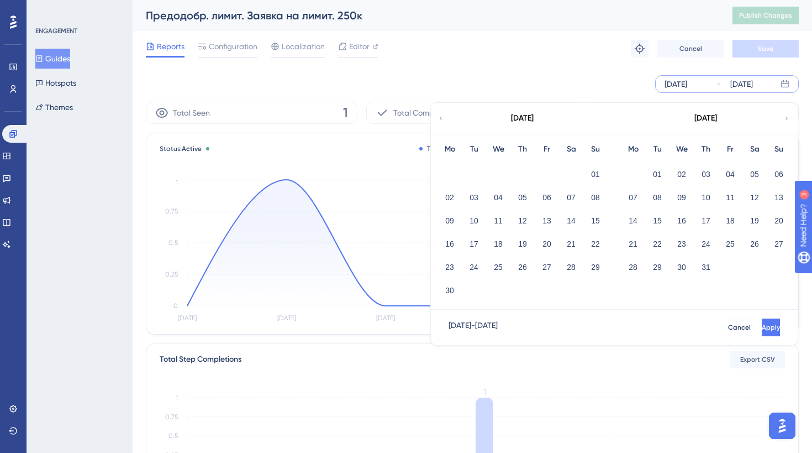
click at [667, 221] on div "15" at bounding box center [657, 220] width 24 height 21
click at [663, 221] on button "15" at bounding box center [657, 220] width 19 height 19
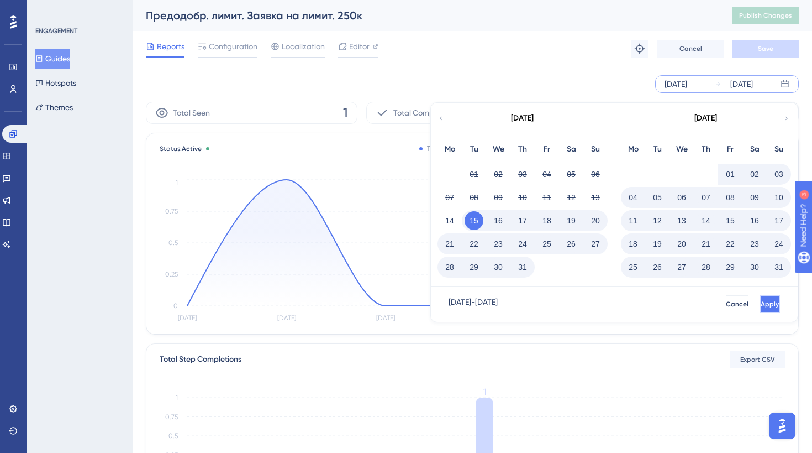
click at [764, 312] on button "Apply" at bounding box center [770, 304] width 20 height 18
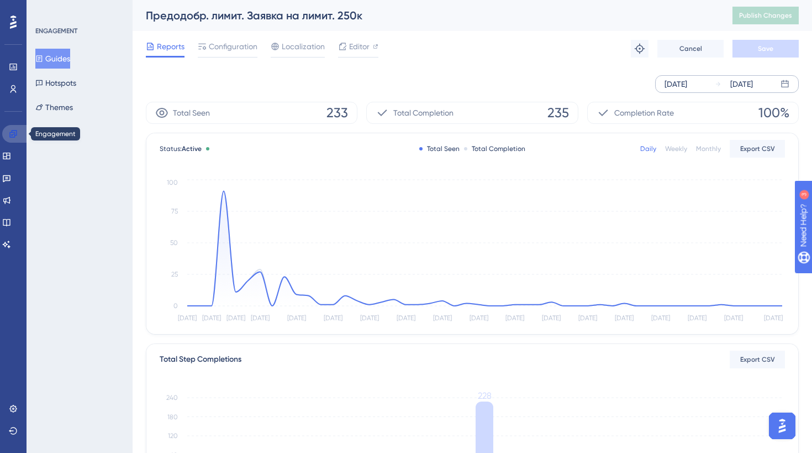
click at [18, 131] on link at bounding box center [15, 134] width 27 height 18
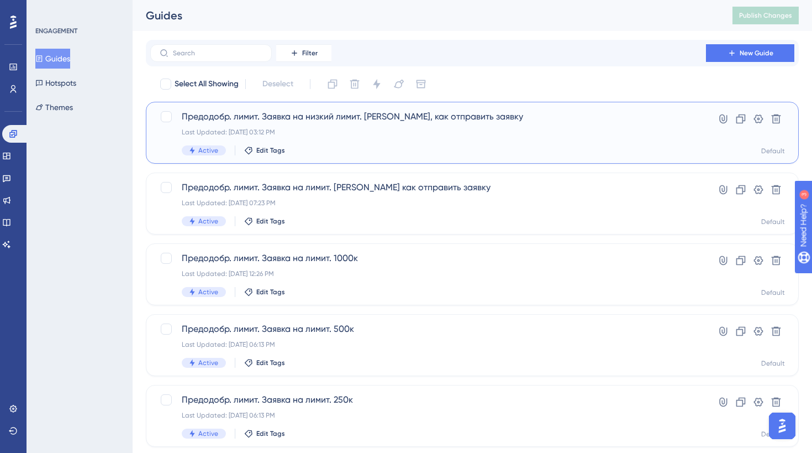
click at [335, 149] on div "Active Edit Tags" at bounding box center [428, 150] width 493 height 10
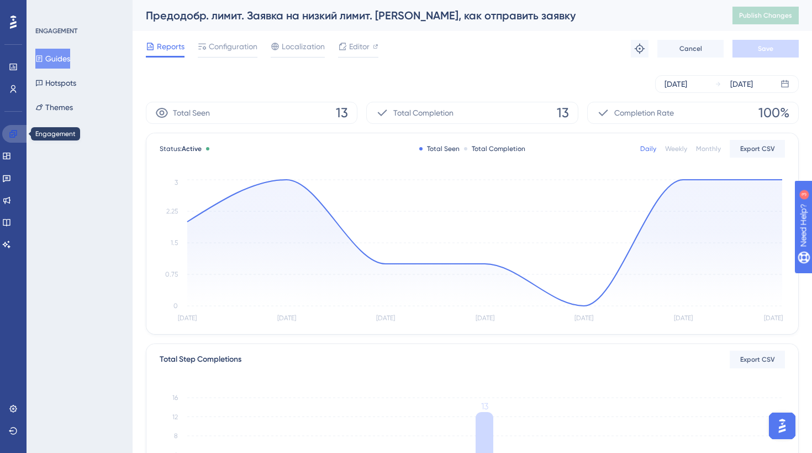
click at [20, 135] on link at bounding box center [15, 134] width 27 height 18
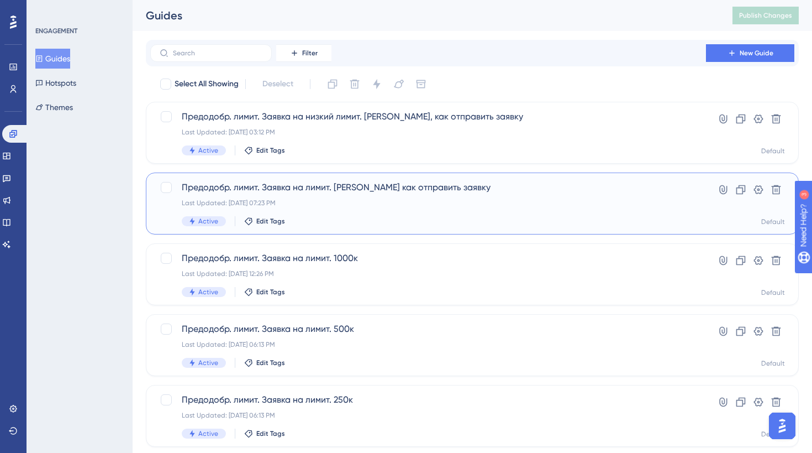
click at [318, 199] on div "Last Updated: [DATE] 07:23 PM" at bounding box center [428, 202] width 493 height 9
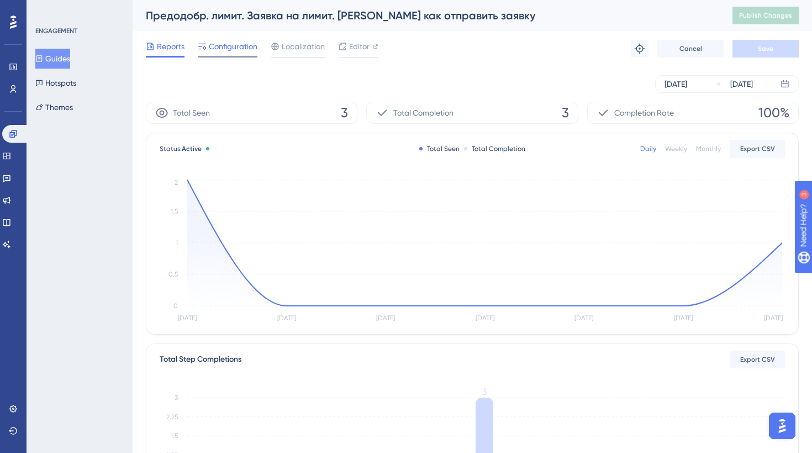
click at [232, 51] on span "Configuration" at bounding box center [233, 46] width 49 height 13
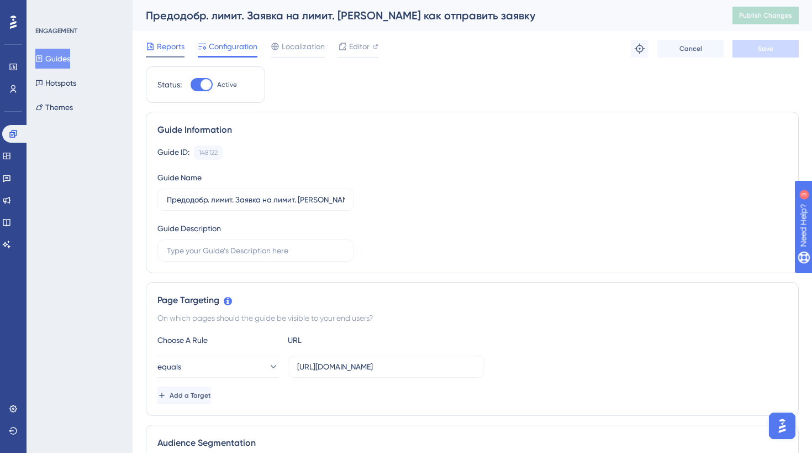
click at [161, 46] on span "Reports" at bounding box center [171, 46] width 28 height 13
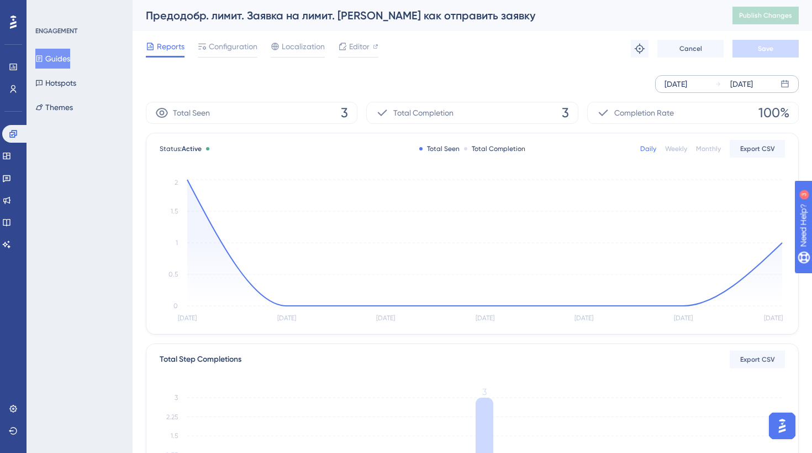
click at [708, 83] on div "[DATE] [DATE]" at bounding box center [727, 84] width 144 height 18
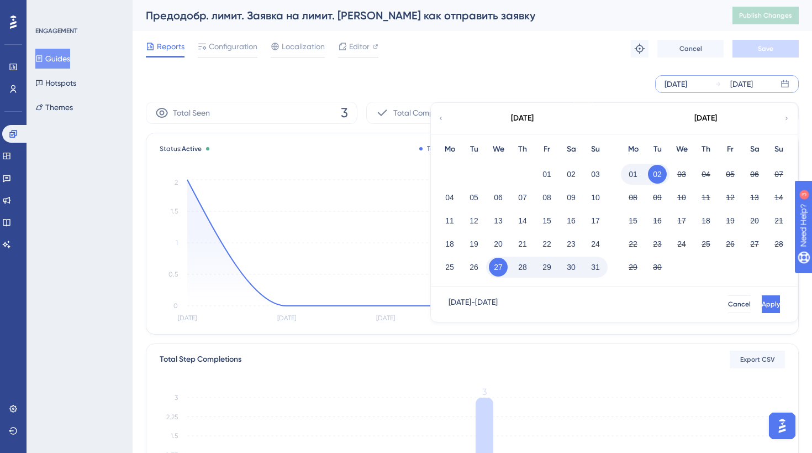
click at [441, 124] on div "[DATE]" at bounding box center [522, 118] width 182 height 31
click at [443, 120] on icon at bounding box center [441, 118] width 7 height 10
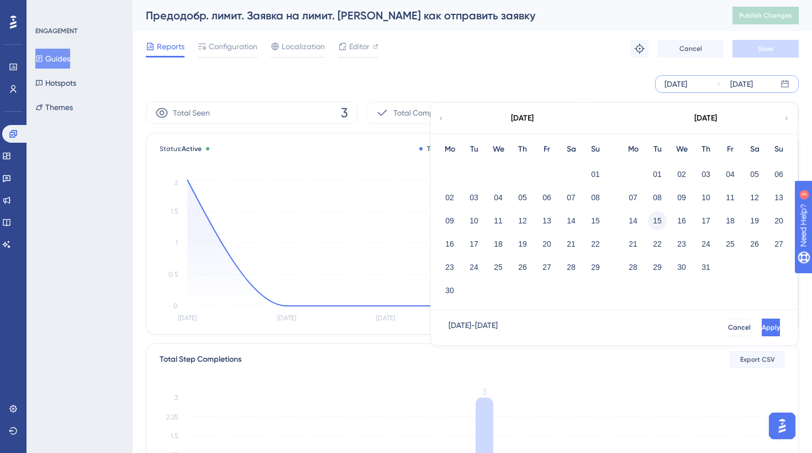
click at [662, 220] on button "15" at bounding box center [657, 220] width 19 height 19
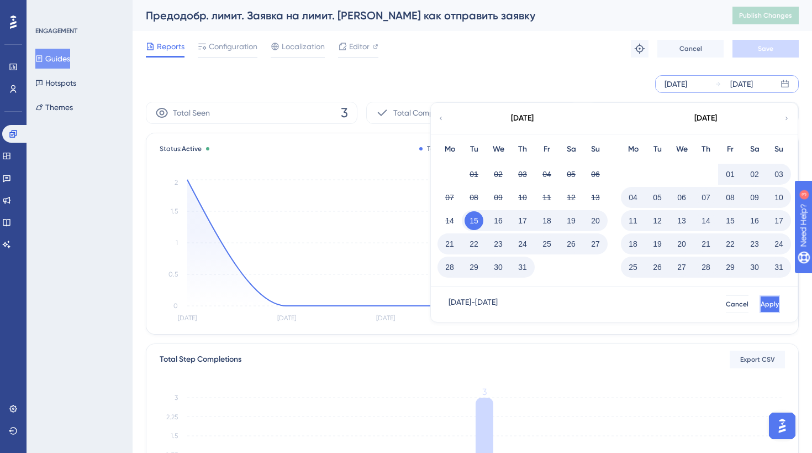
click at [761, 306] on span "Apply" at bounding box center [770, 303] width 18 height 9
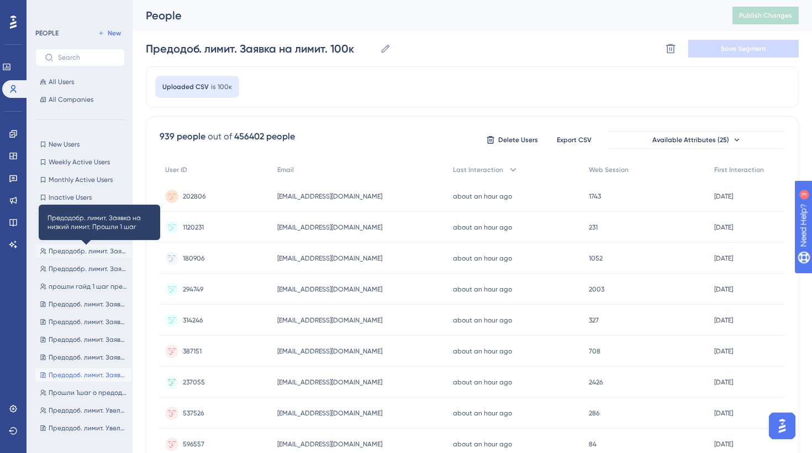
click at [108, 247] on span "Предодобр. лимит. Заявка на низкий лимит. Прошли 1 шаг" at bounding box center [88, 250] width 78 height 9
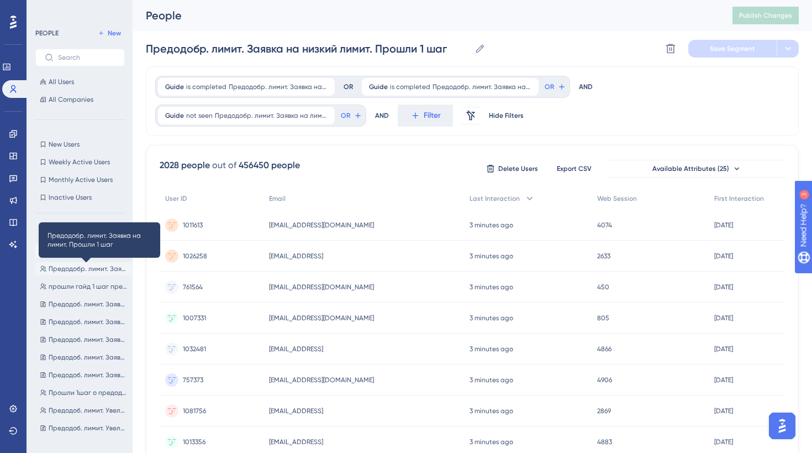
click at [91, 268] on span "Предодобр. лимит. Заявка на лимит. Прошли 1 шаг" at bounding box center [88, 268] width 78 height 9
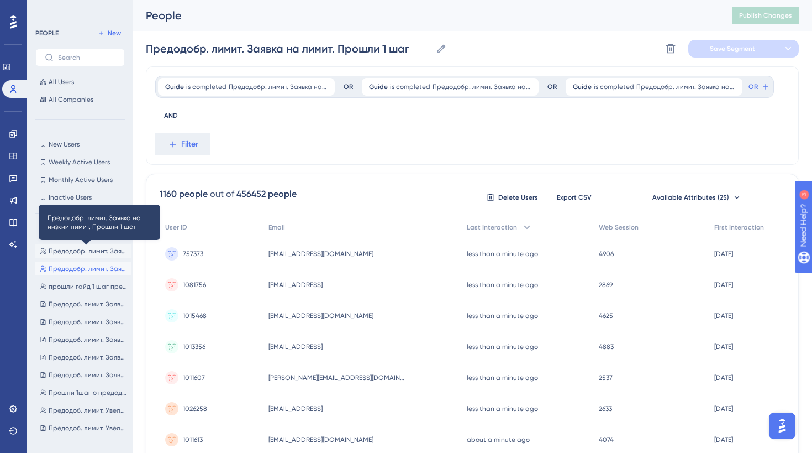
click at [105, 253] on span "Предодобр. лимит. Заявка на низкий лимит. Прошли 1 шаг" at bounding box center [88, 250] width 78 height 9
type input "Предодобр. лимит. Заявка на низкий лимит. Прошли 1 шаг"
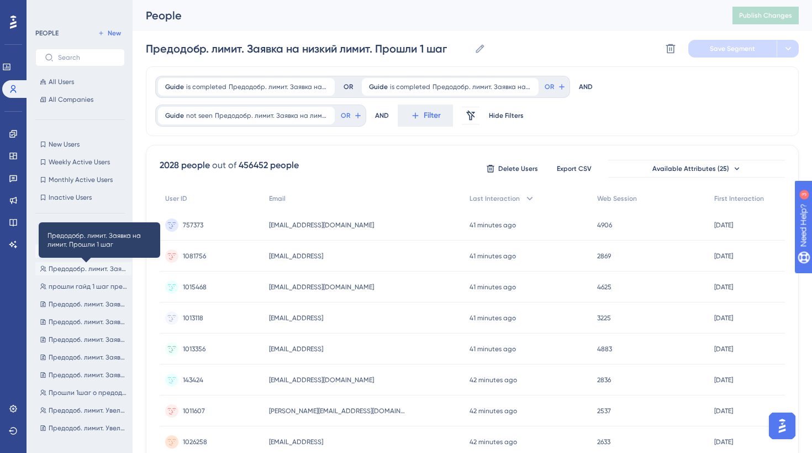
click at [93, 270] on span "Предодобр. лимит. Заявка на лимит. Прошли 1 шаг" at bounding box center [88, 268] width 78 height 9
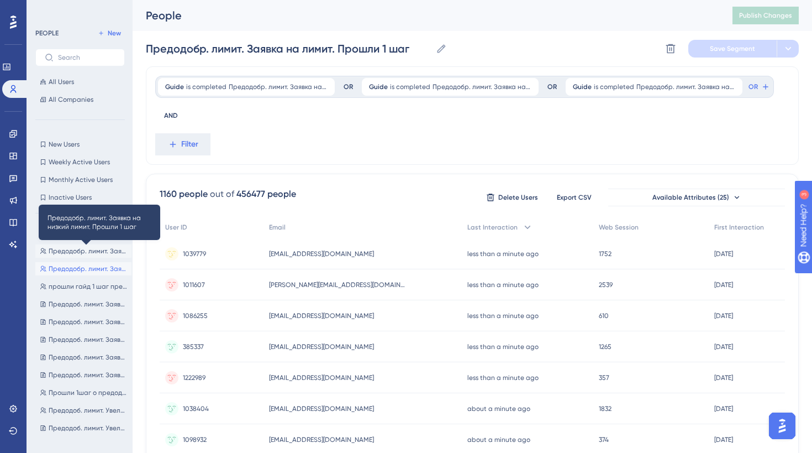
click at [112, 251] on span "Предодобр. лимит. Заявка на низкий лимит. Прошли 1 шаг" at bounding box center [88, 250] width 78 height 9
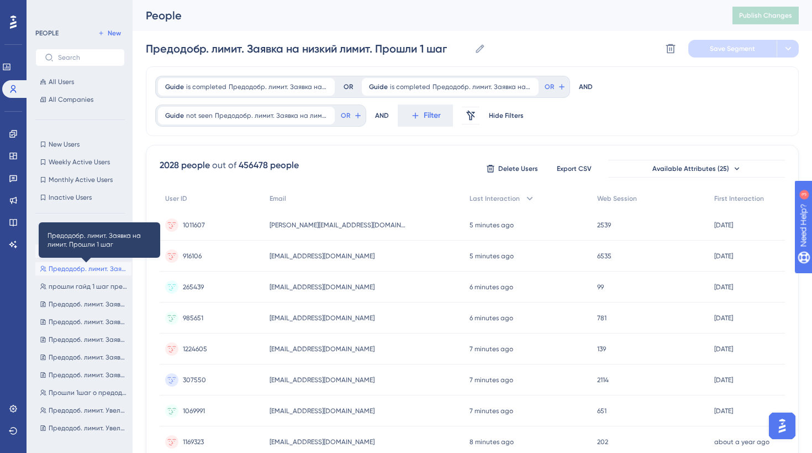
click at [96, 266] on span "Предодобр. лимит. Заявка на лимит. Прошли 1 шаг" at bounding box center [88, 268] width 78 height 9
type input "Предодобр. лимит. Заявка на лимит. Прошли 1 шаг"
